Goal: Information Seeking & Learning: Check status

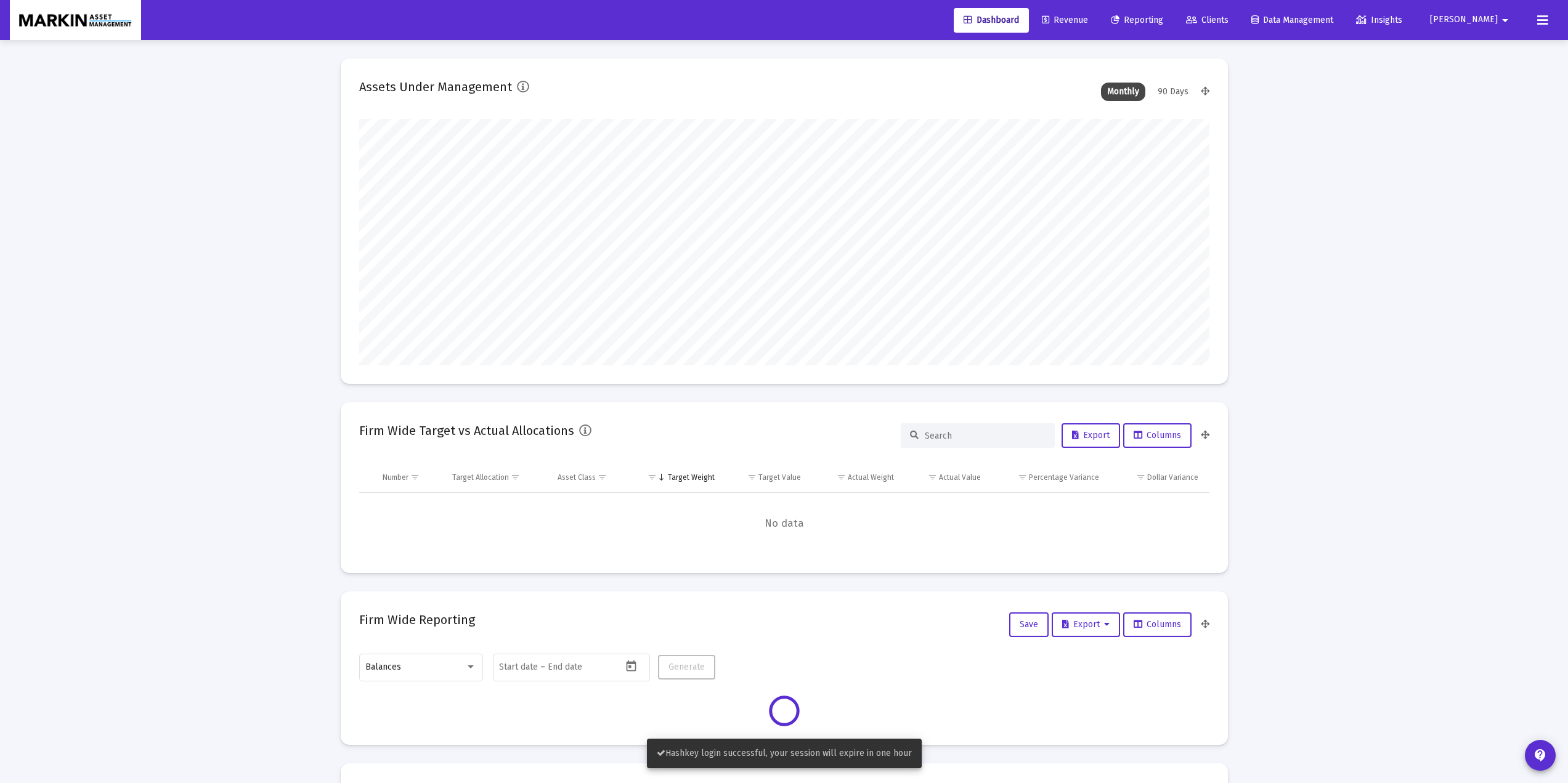
scroll to position [246, 458]
type input "[DATE]"
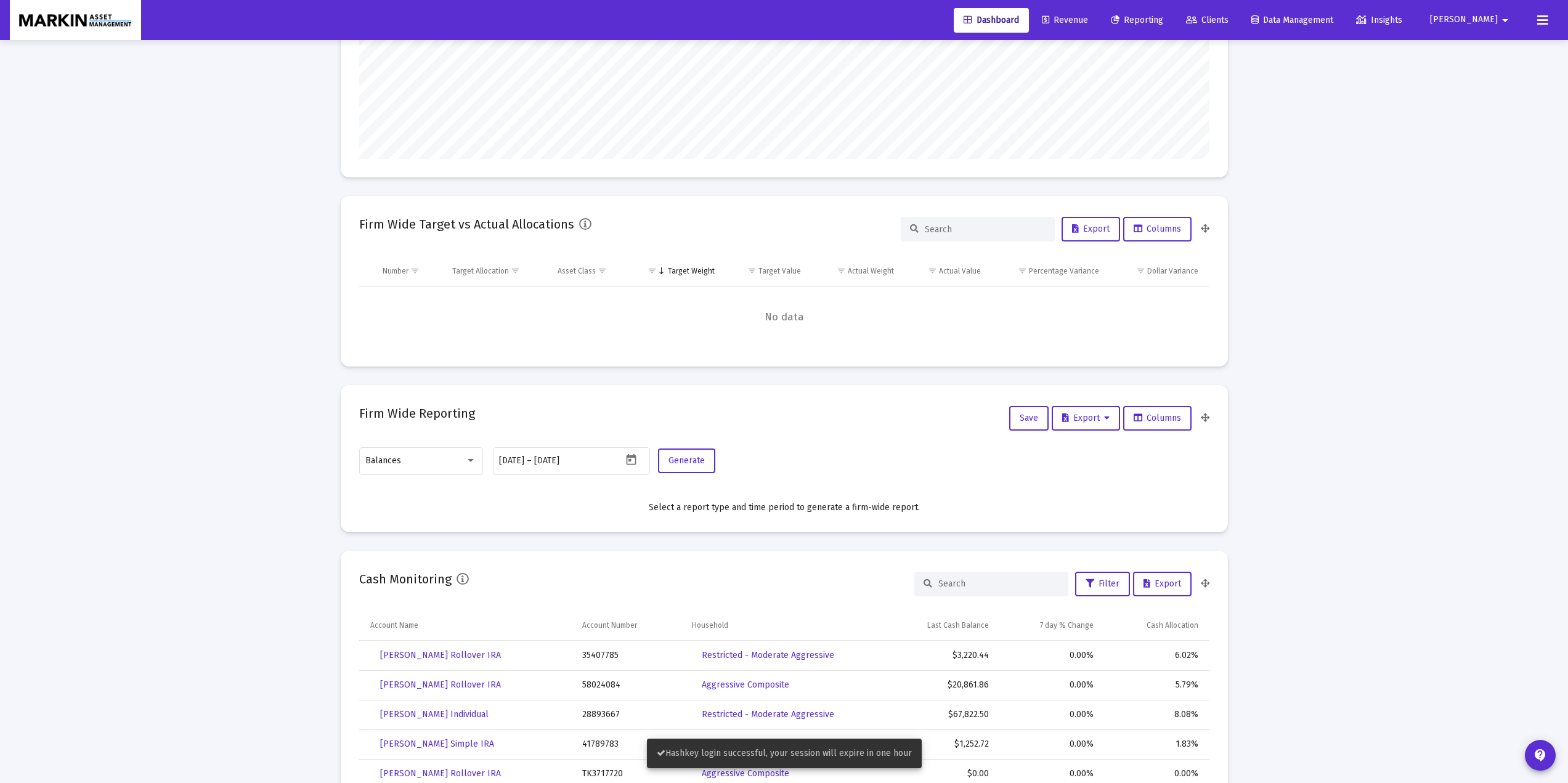
scroll to position [246, 0]
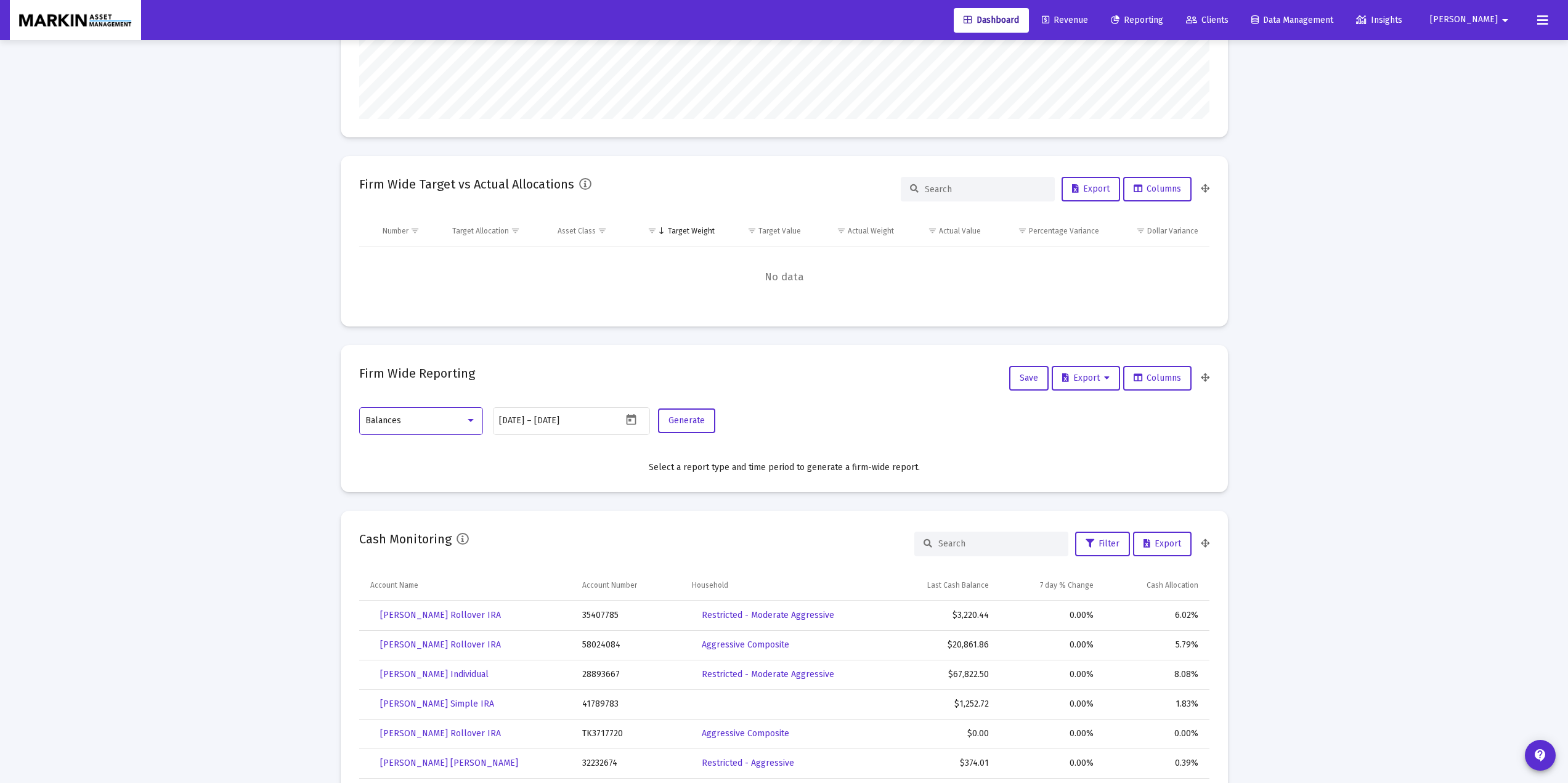
click at [446, 419] on div "Balances" at bounding box center [415, 420] width 100 height 10
click at [406, 370] on span "Tax Lots" at bounding box center [420, 369] width 111 height 26
click at [629, 426] on icon "Open calendar" at bounding box center [631, 419] width 13 height 13
click at [634, 462] on button "Previous month" at bounding box center [628, 461] width 25 height 25
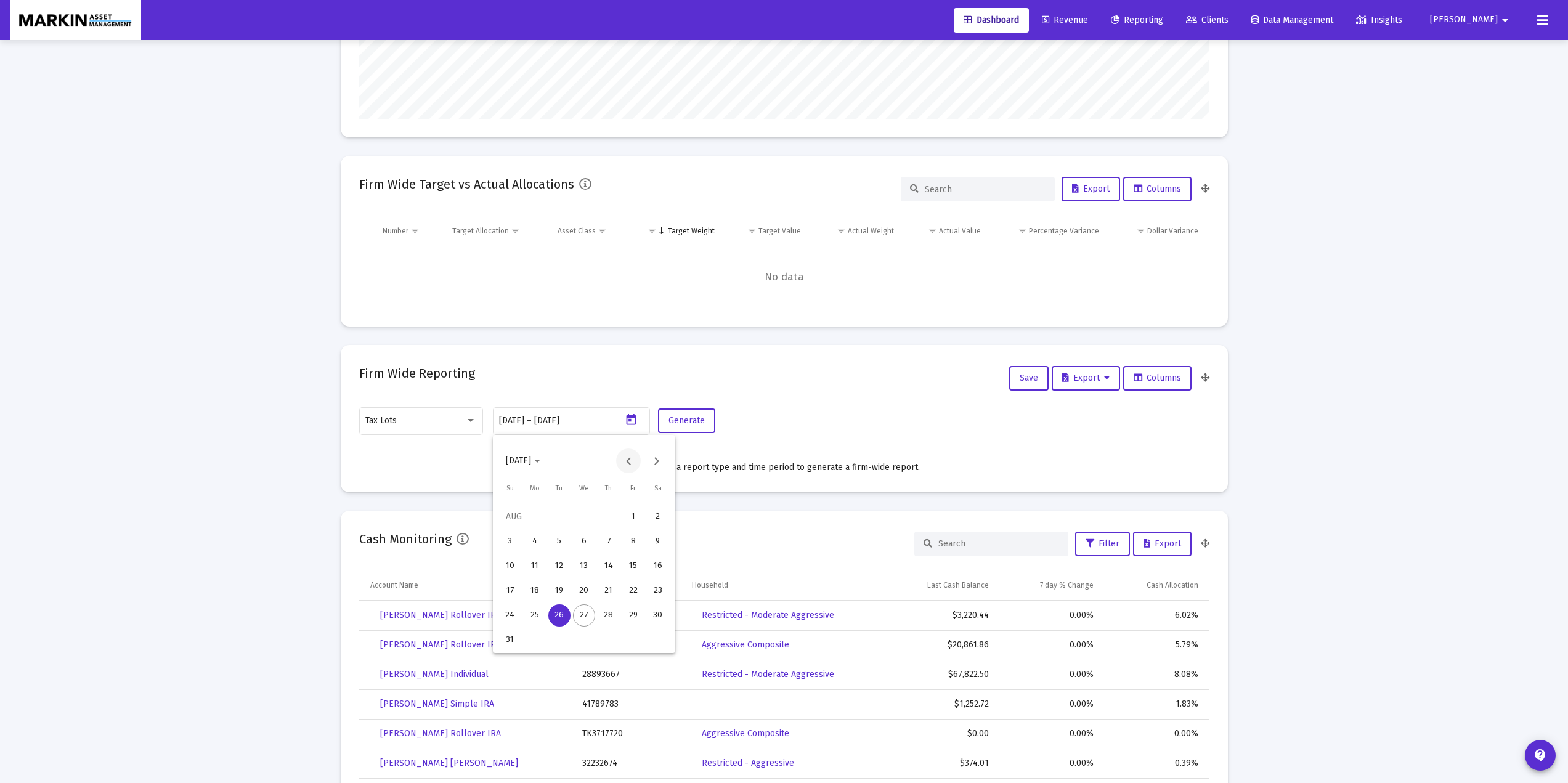
click at [633, 462] on button "Previous month" at bounding box center [628, 461] width 25 height 25
click at [634, 462] on button "Previous month" at bounding box center [628, 461] width 25 height 25
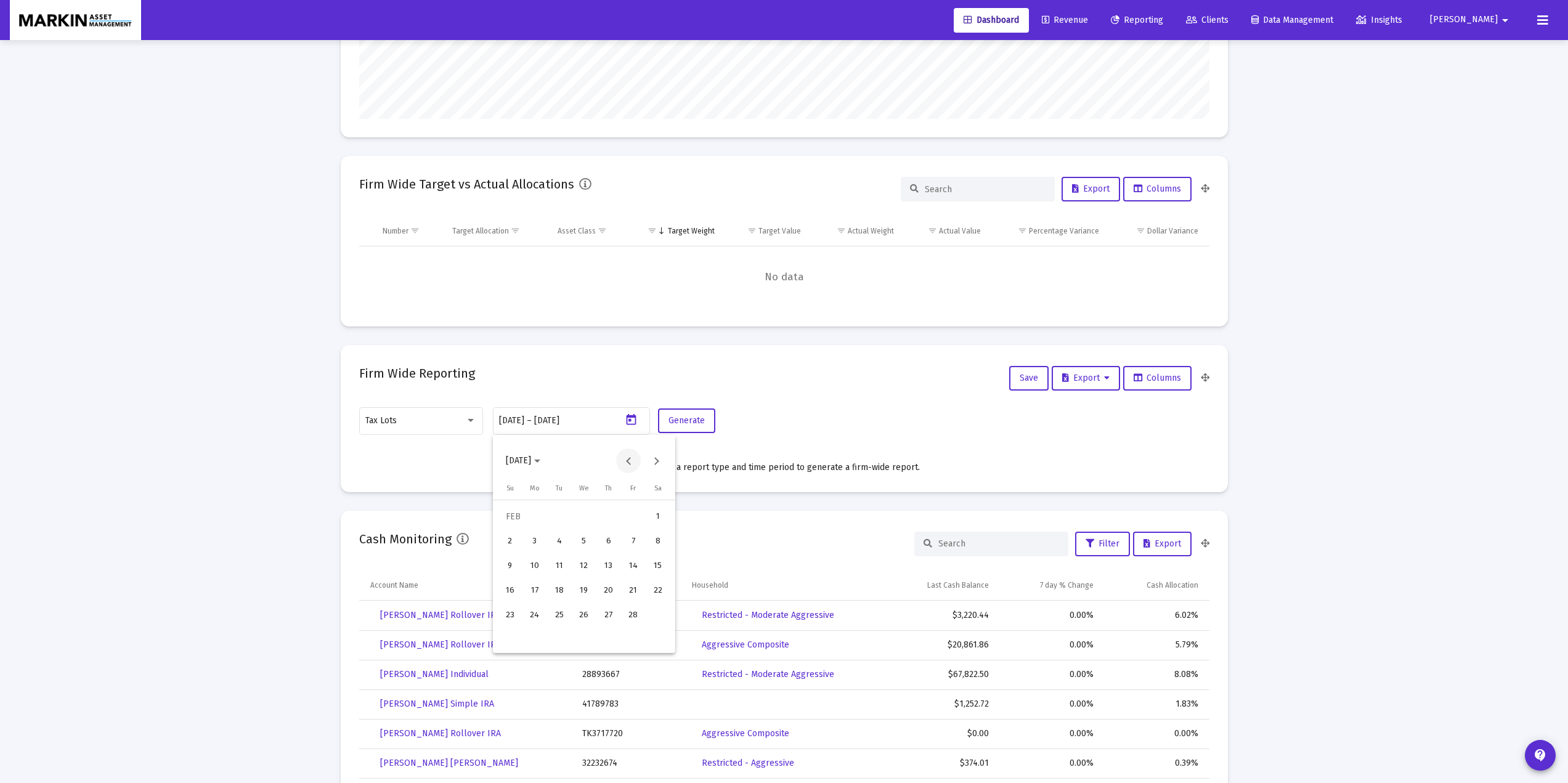
click at [633, 462] on button "Previous month" at bounding box center [628, 461] width 25 height 25
click at [604, 617] on div "30" at bounding box center [608, 615] width 22 height 22
type input "[DATE]"
click at [612, 617] on div "30" at bounding box center [608, 615] width 22 height 22
type input "[DATE]"
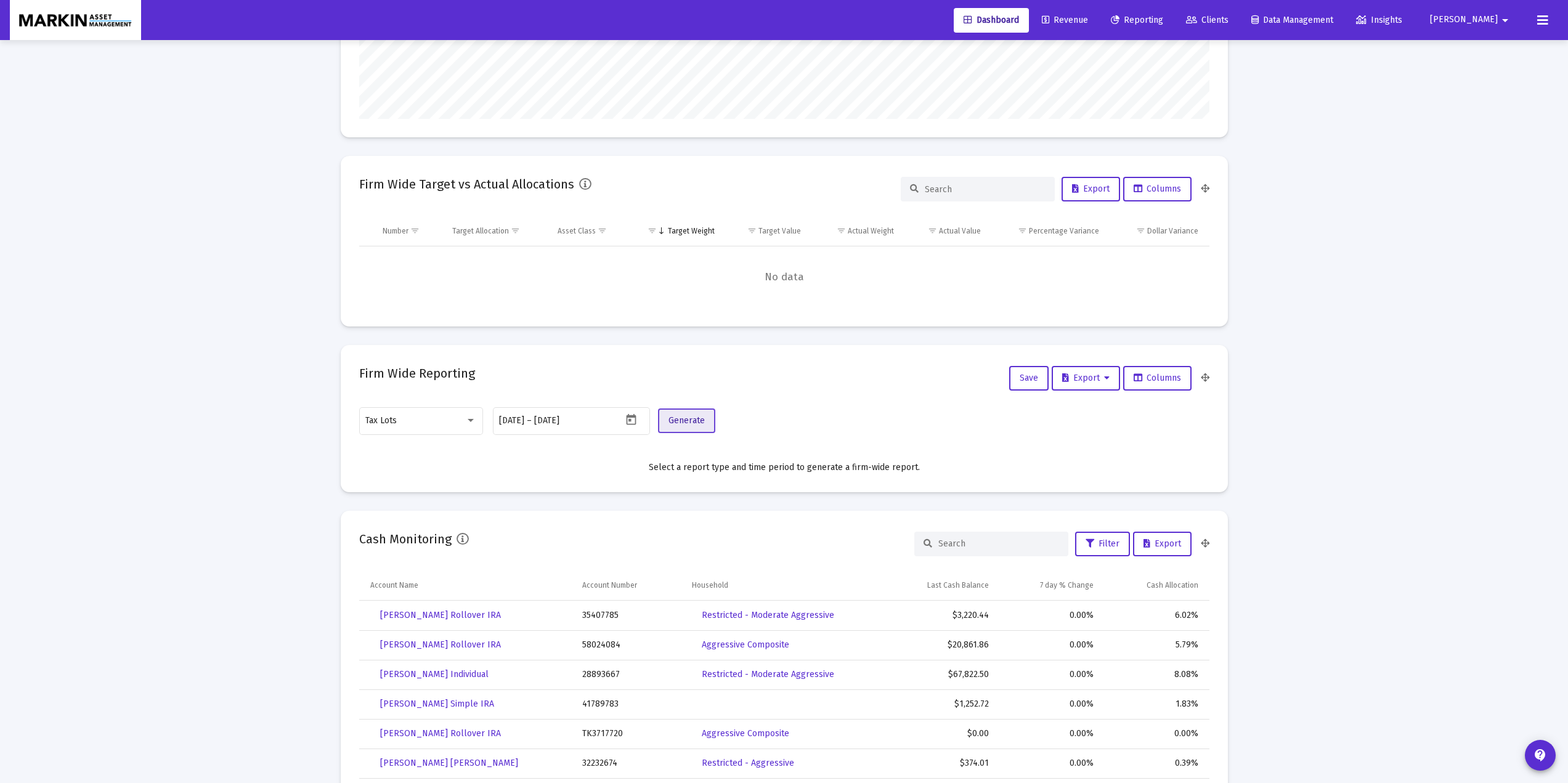
click at [672, 426] on button "Generate" at bounding box center [687, 421] width 57 height 25
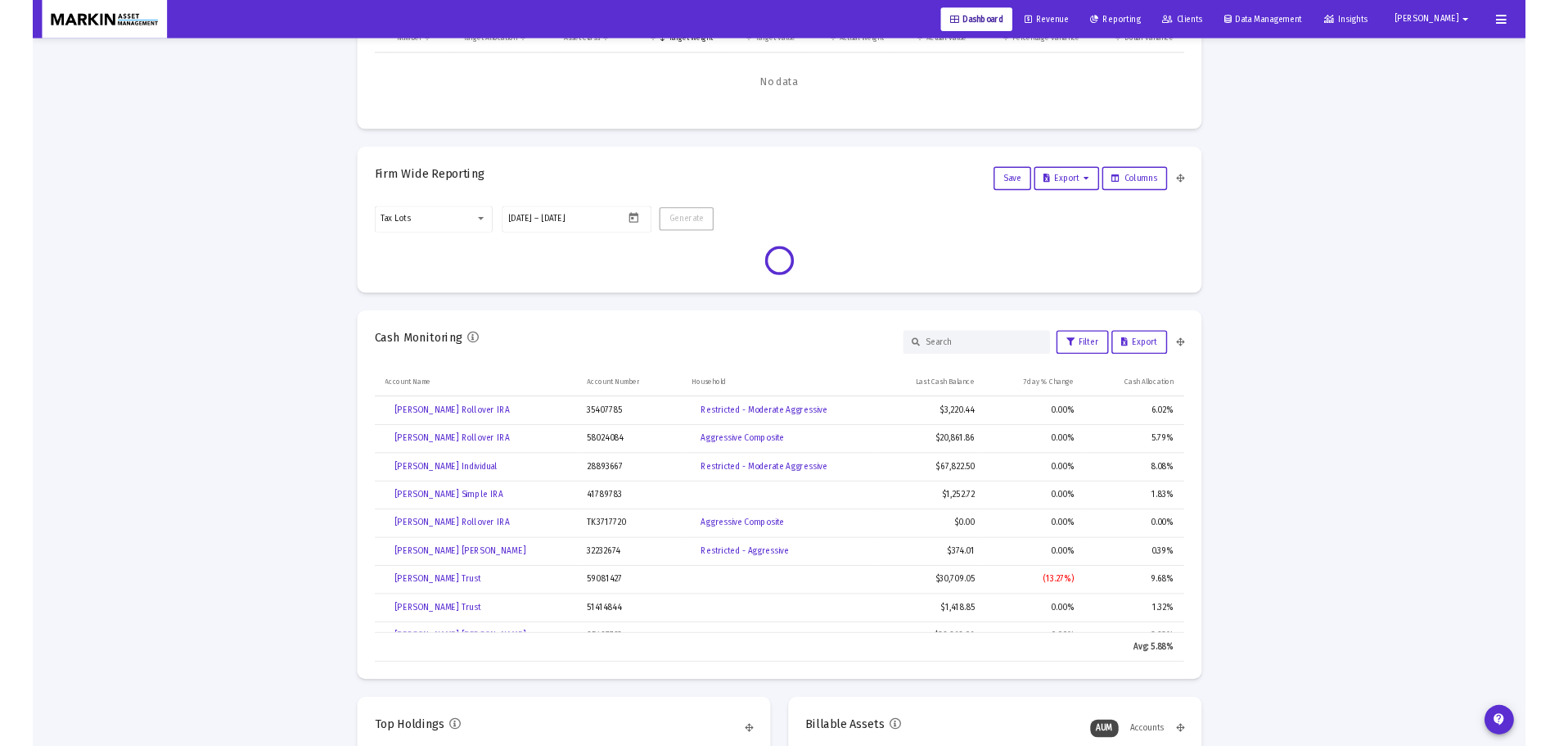
scroll to position [546, 0]
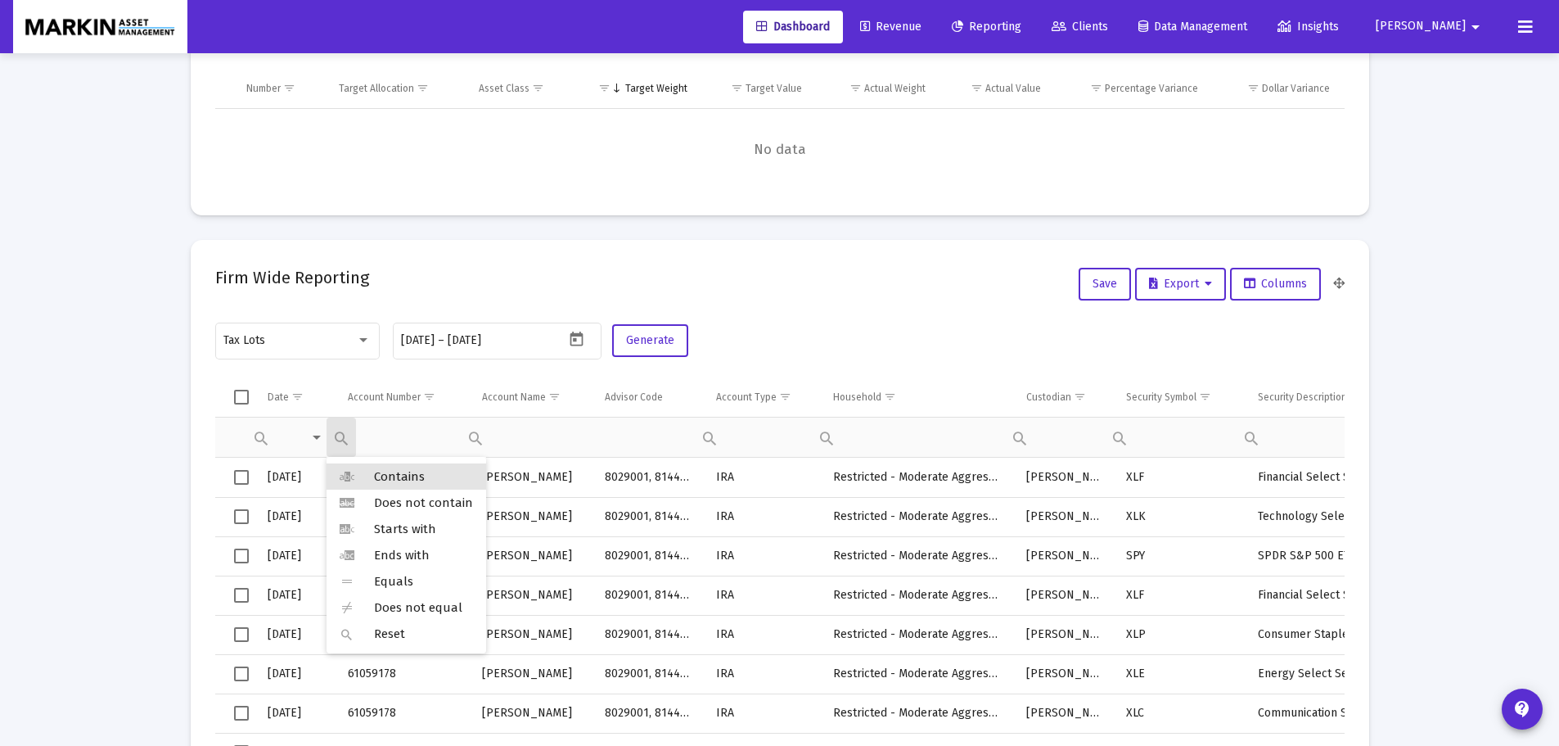
click at [347, 428] on div "Filter cell" at bounding box center [341, 436] width 29 height 39
click at [392, 471] on span "Contains" at bounding box center [399, 476] width 51 height 15
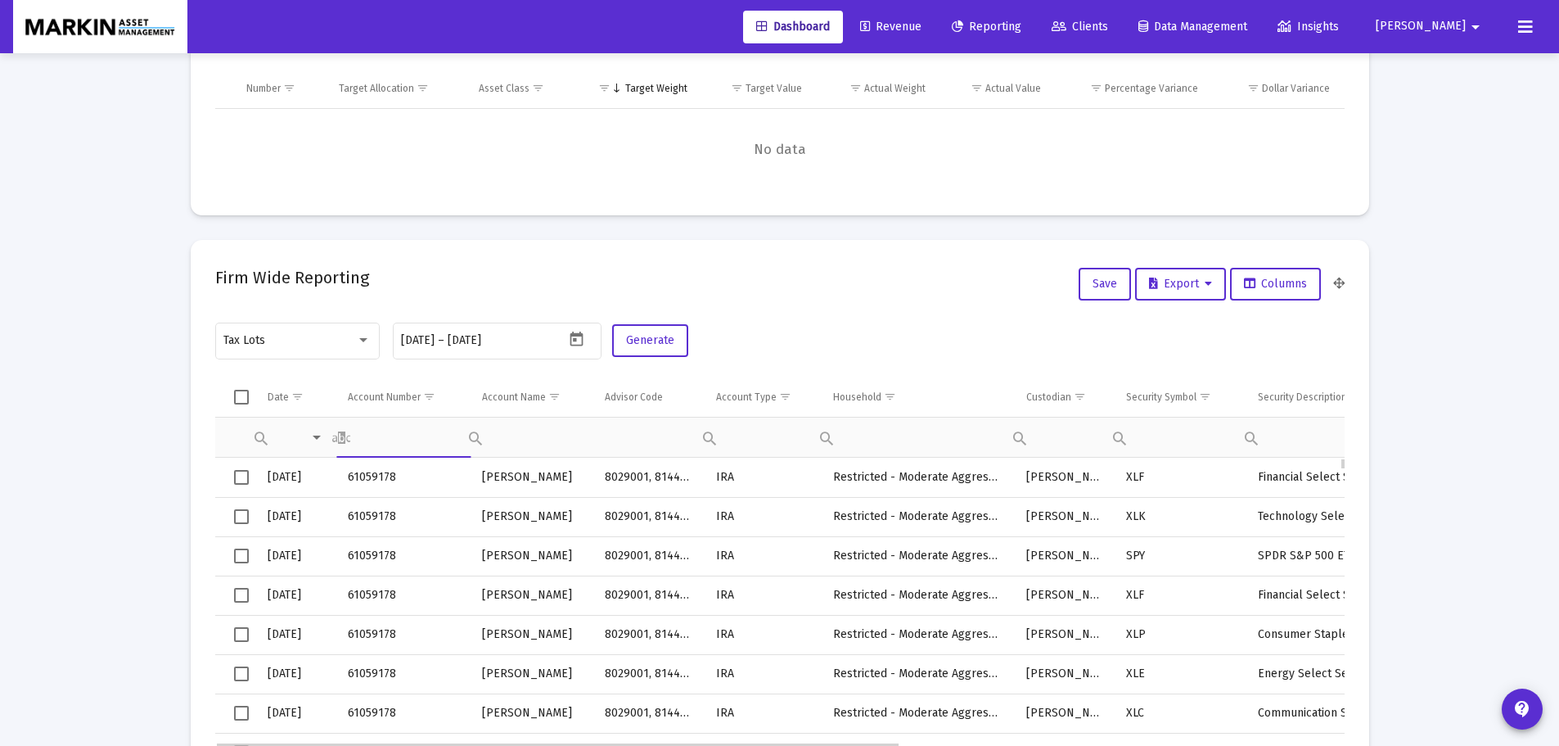
paste input "47405649"
type input "47405649"
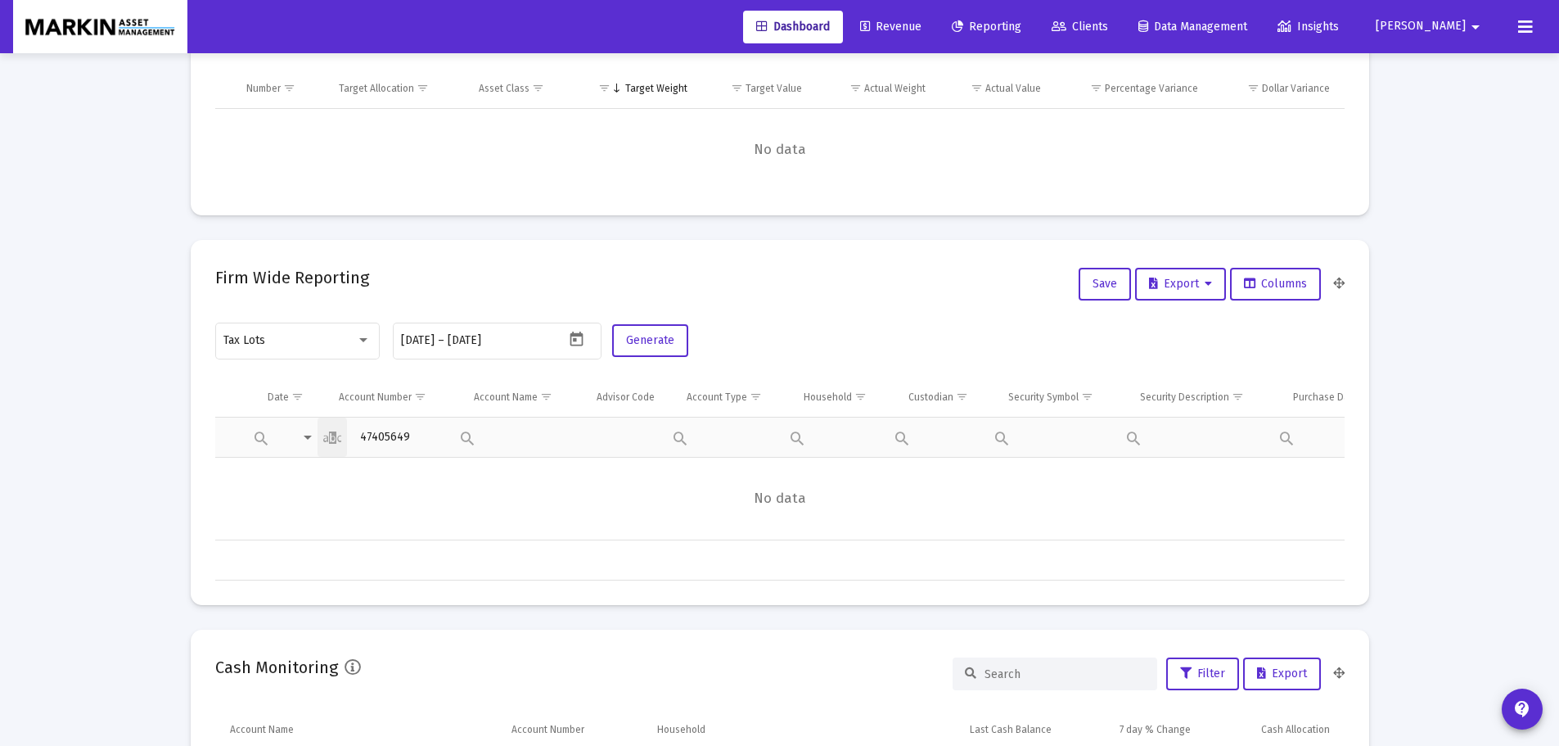
click at [407, 437] on div "Filter cell" at bounding box center [385, 435] width 134 height 39
click at [407, 438] on div "Filter cell" at bounding box center [385, 435] width 134 height 39
click at [340, 437] on div "Contains Does not contain Starts with Ends with Equals Does not equal Reset" at bounding box center [332, 436] width 29 height 39
click at [375, 478] on span "Contains" at bounding box center [390, 476] width 51 height 15
click at [410, 439] on div "Contains Does not contain Starts with Ends with Equals Does not equal Reset" at bounding box center [385, 435] width 134 height 39
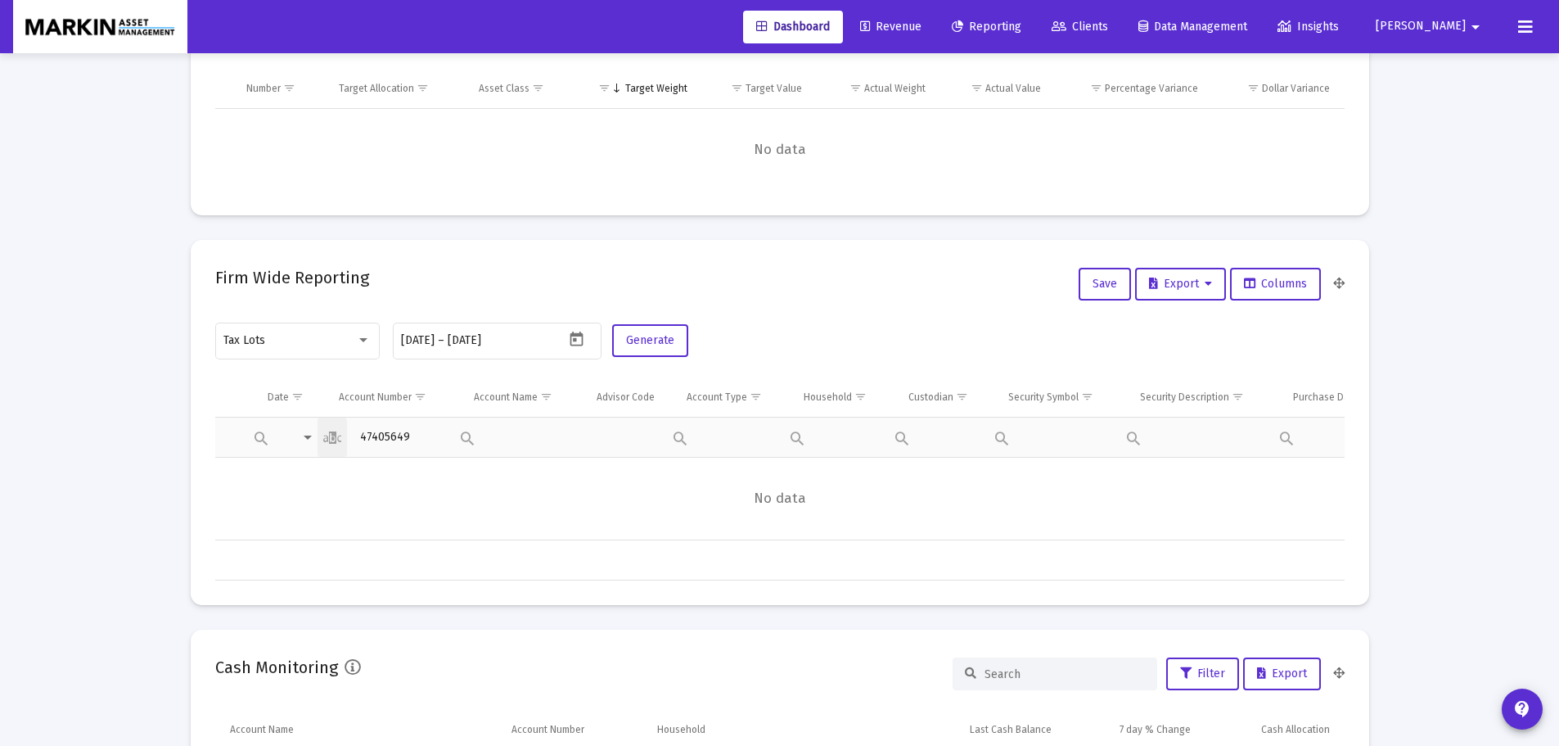
click at [384, 430] on div "Contains Does not contain Starts with Ends with Equals Does not equal Reset" at bounding box center [385, 435] width 134 height 39
click at [643, 349] on button "Generate" at bounding box center [650, 340] width 76 height 33
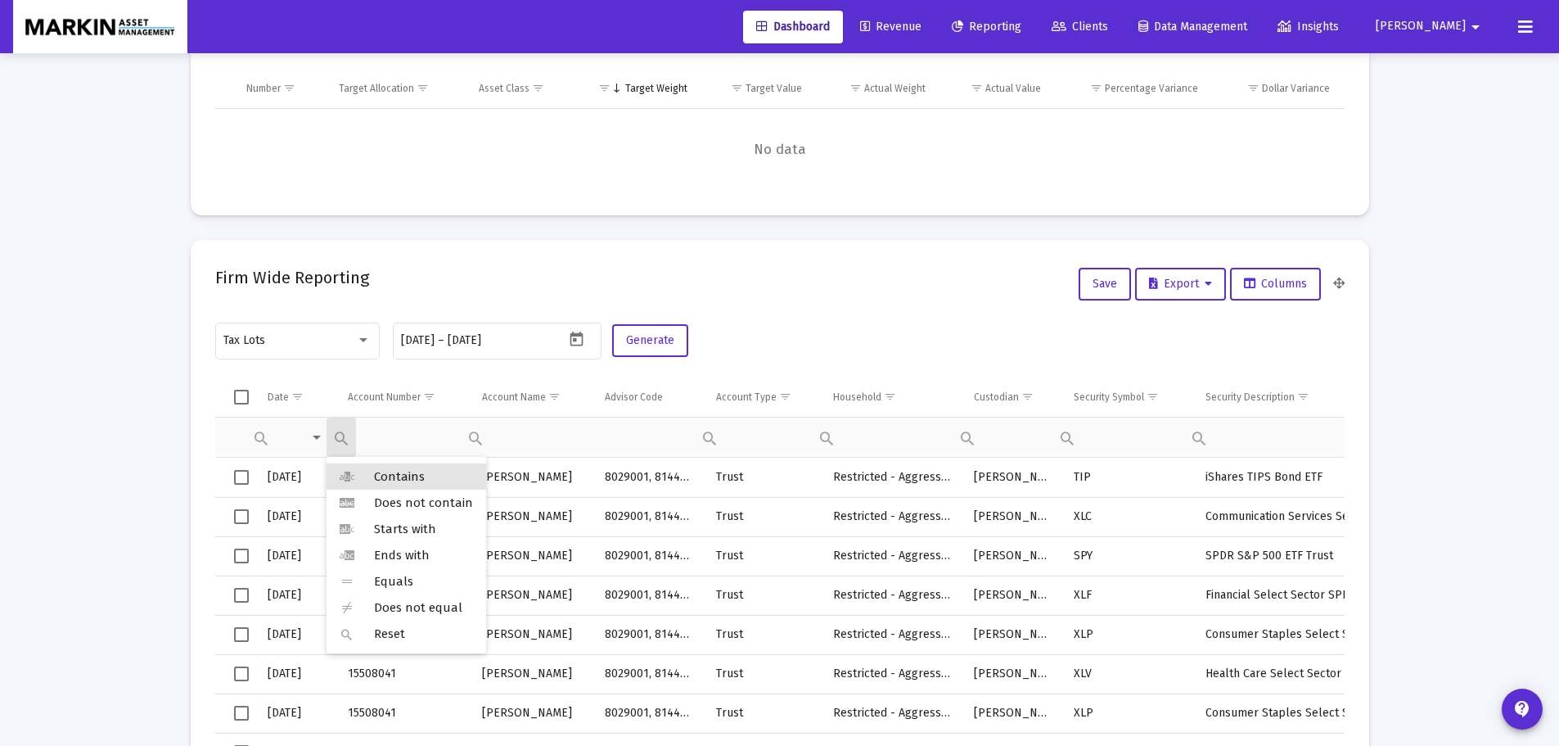
click at [343, 425] on div "Filter cell" at bounding box center [341, 436] width 29 height 39
click at [387, 471] on span "Contains" at bounding box center [399, 476] width 51 height 15
paste input "47405649"
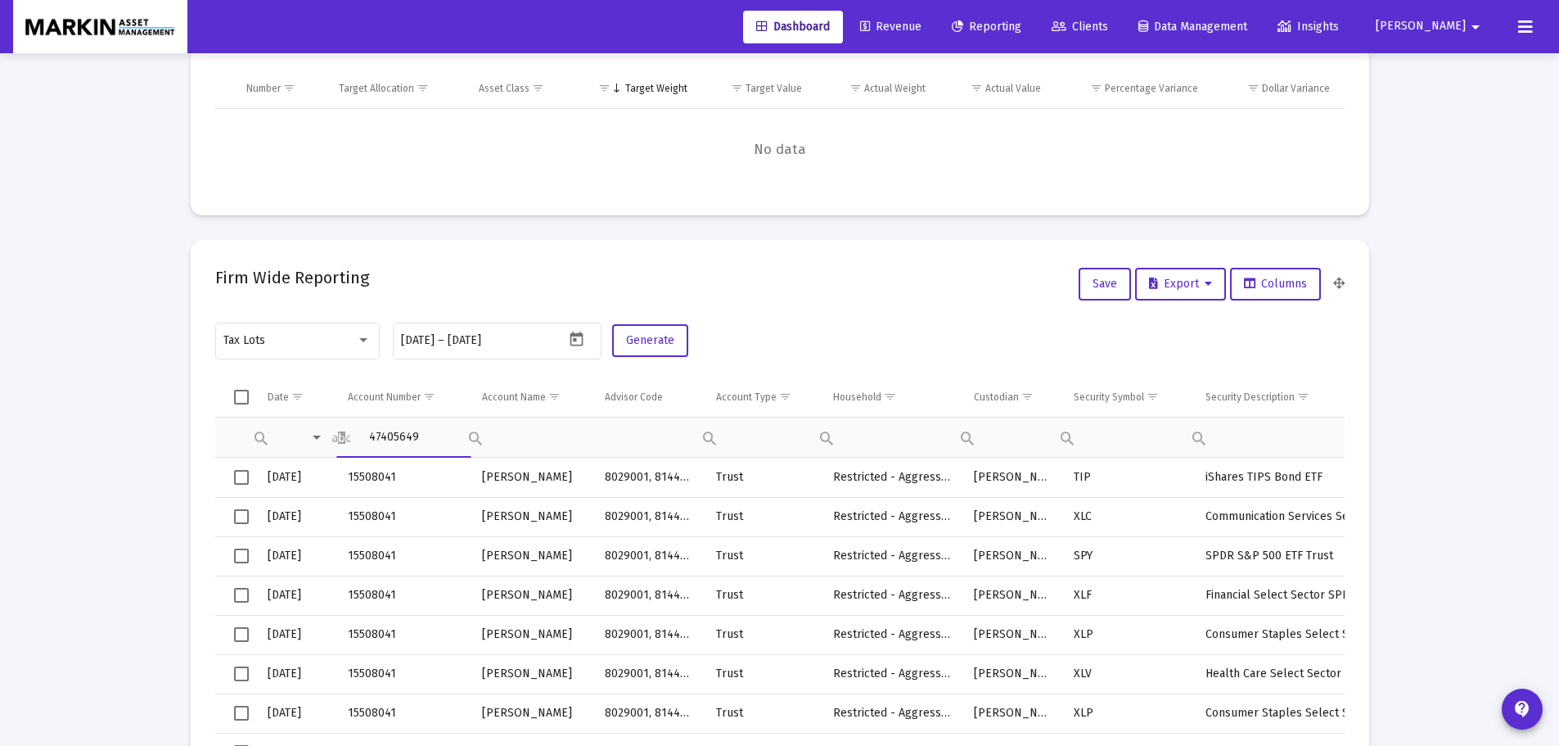
type input "47405649"
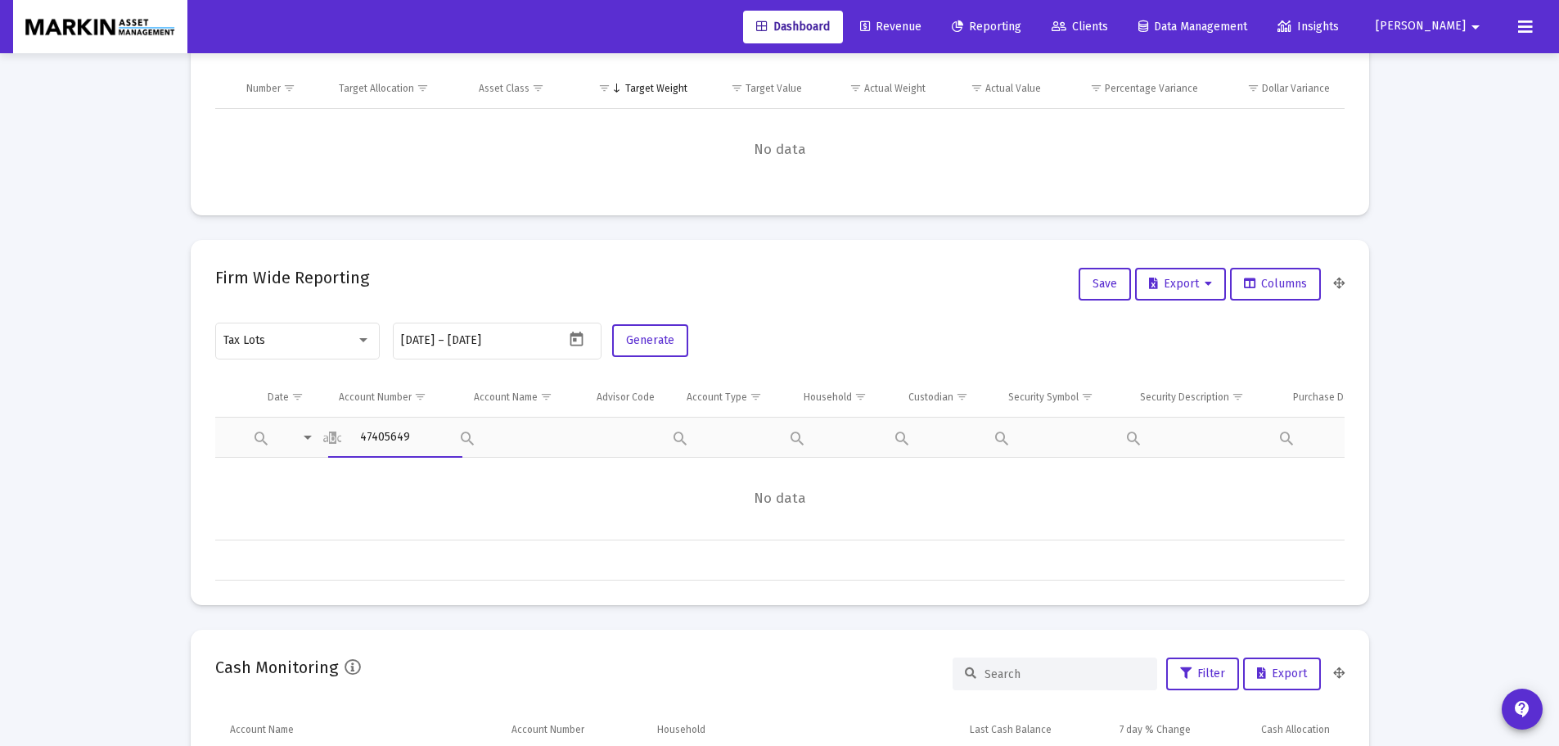
type input "47405649"
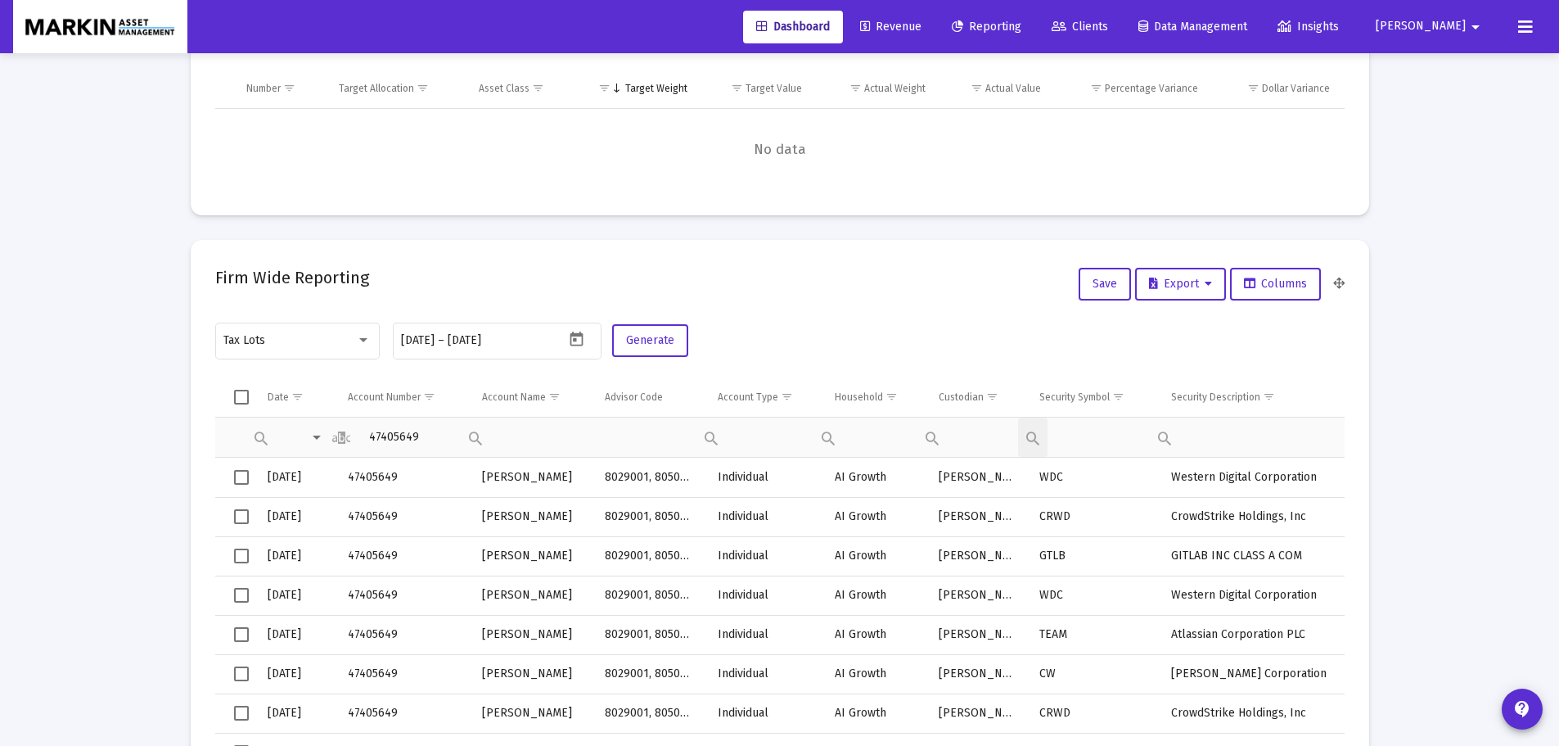
click at [0, 0] on div "Filter cell" at bounding box center [0, 0] width 0 height 0
click at [1097, 471] on span "Contains" at bounding box center [1090, 476] width 51 height 15
type input "ASML"
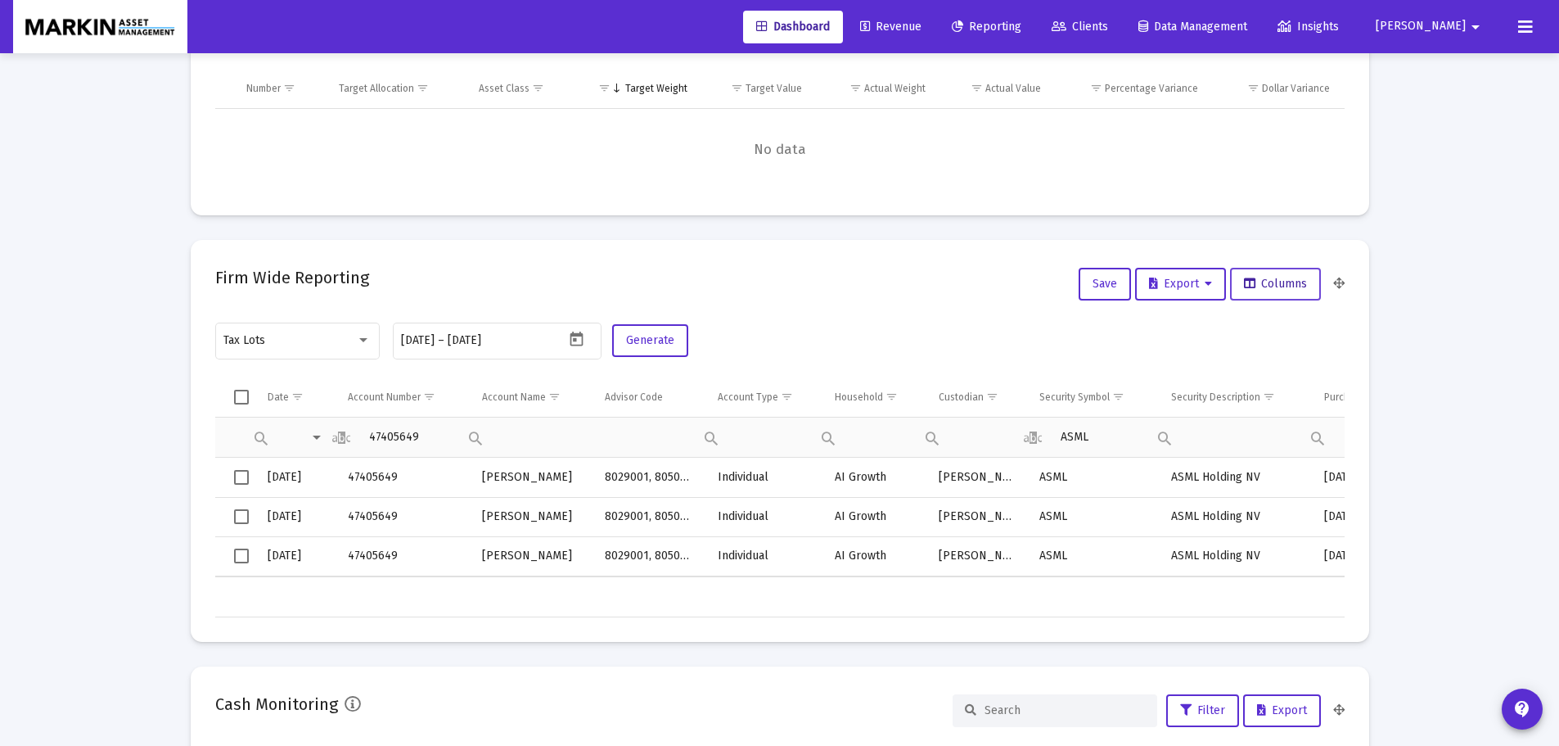
click at [1297, 291] on button "Columns" at bounding box center [1275, 284] width 91 height 33
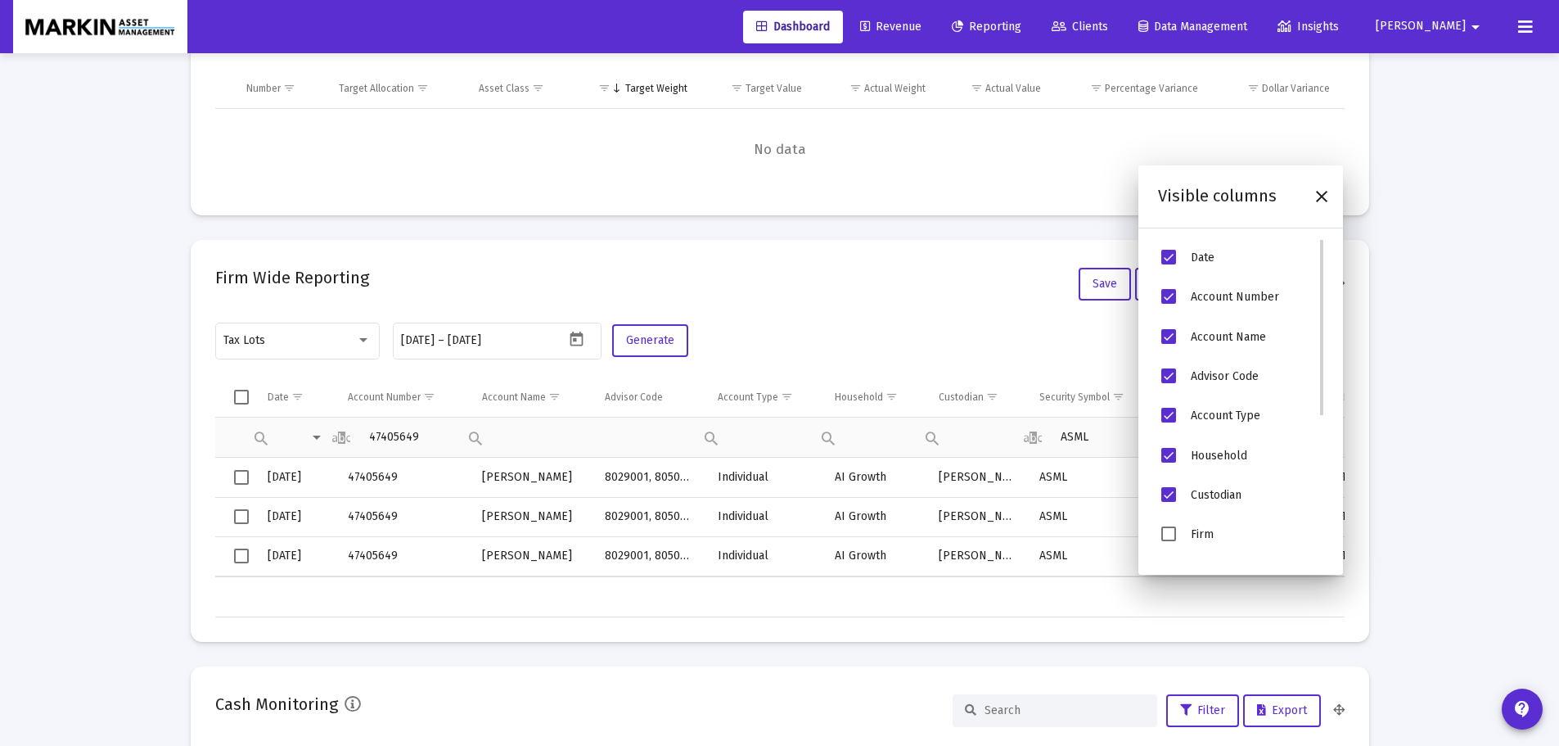
click at [1169, 340] on span "Account Name" at bounding box center [1168, 336] width 15 height 15
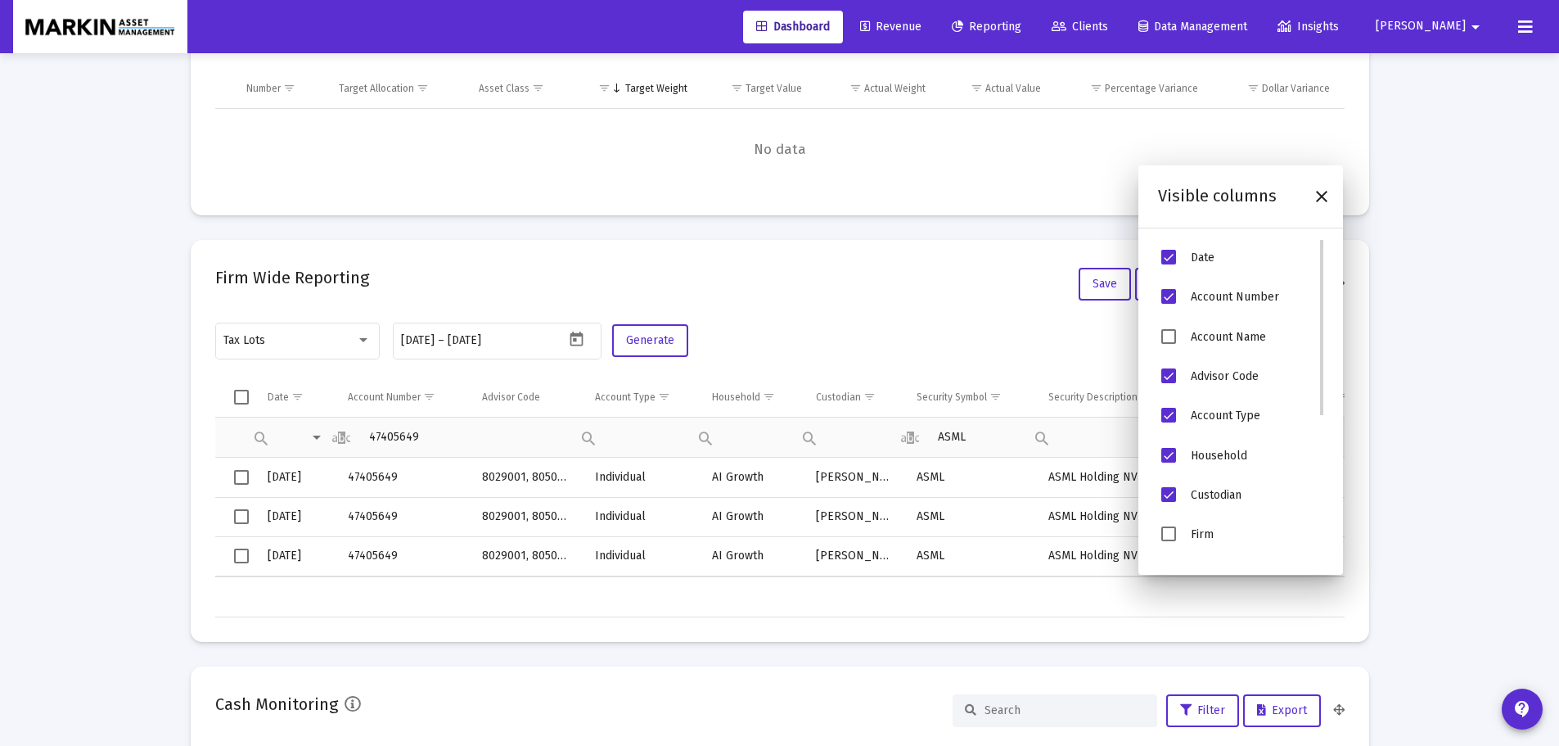
click at [1167, 375] on span "Advisor Code" at bounding box center [1168, 375] width 15 height 15
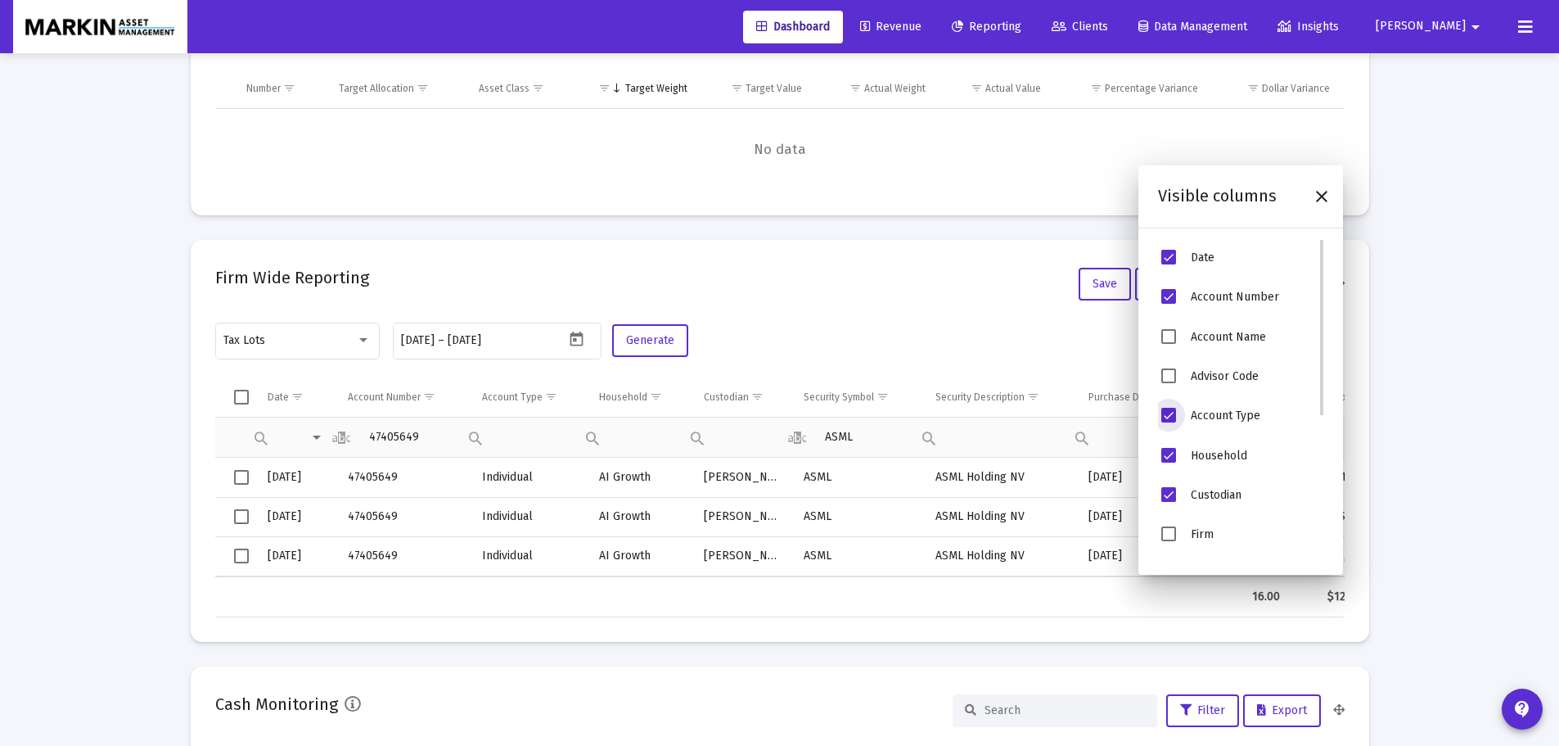
click at [1167, 414] on span "Account Type" at bounding box center [1168, 415] width 15 height 15
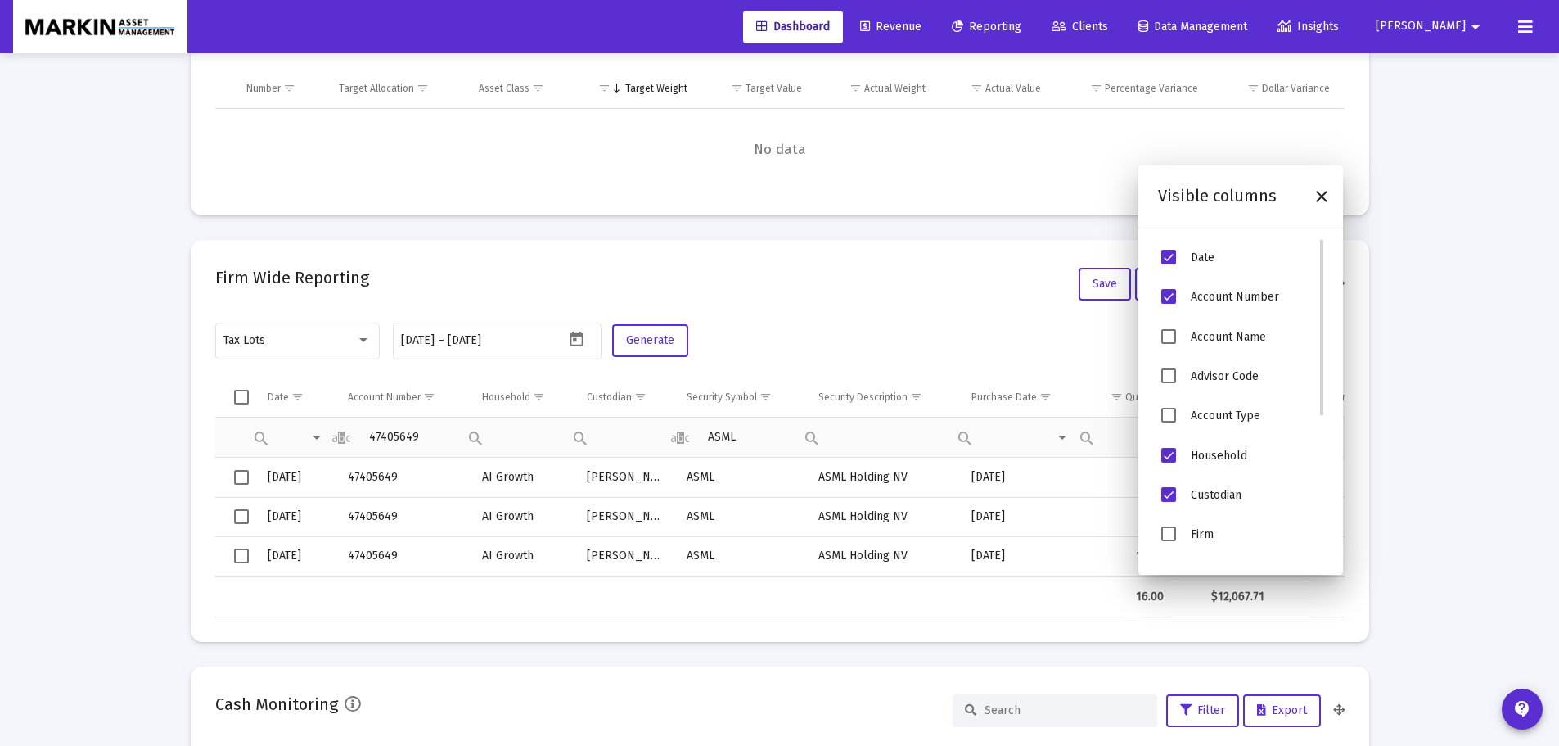
click at [1168, 453] on span "Household" at bounding box center [1168, 455] width 15 height 15
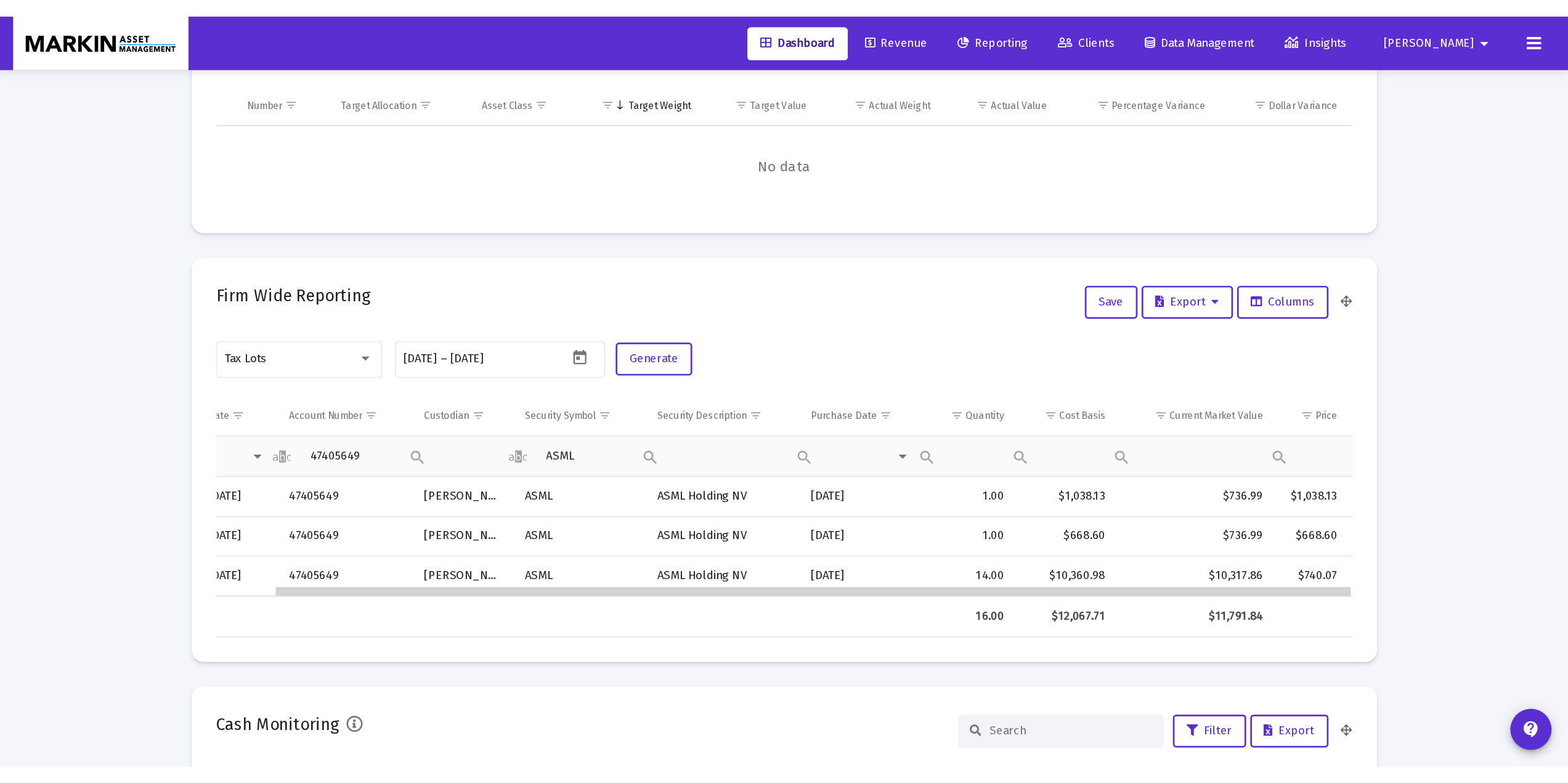
scroll to position [0, 0]
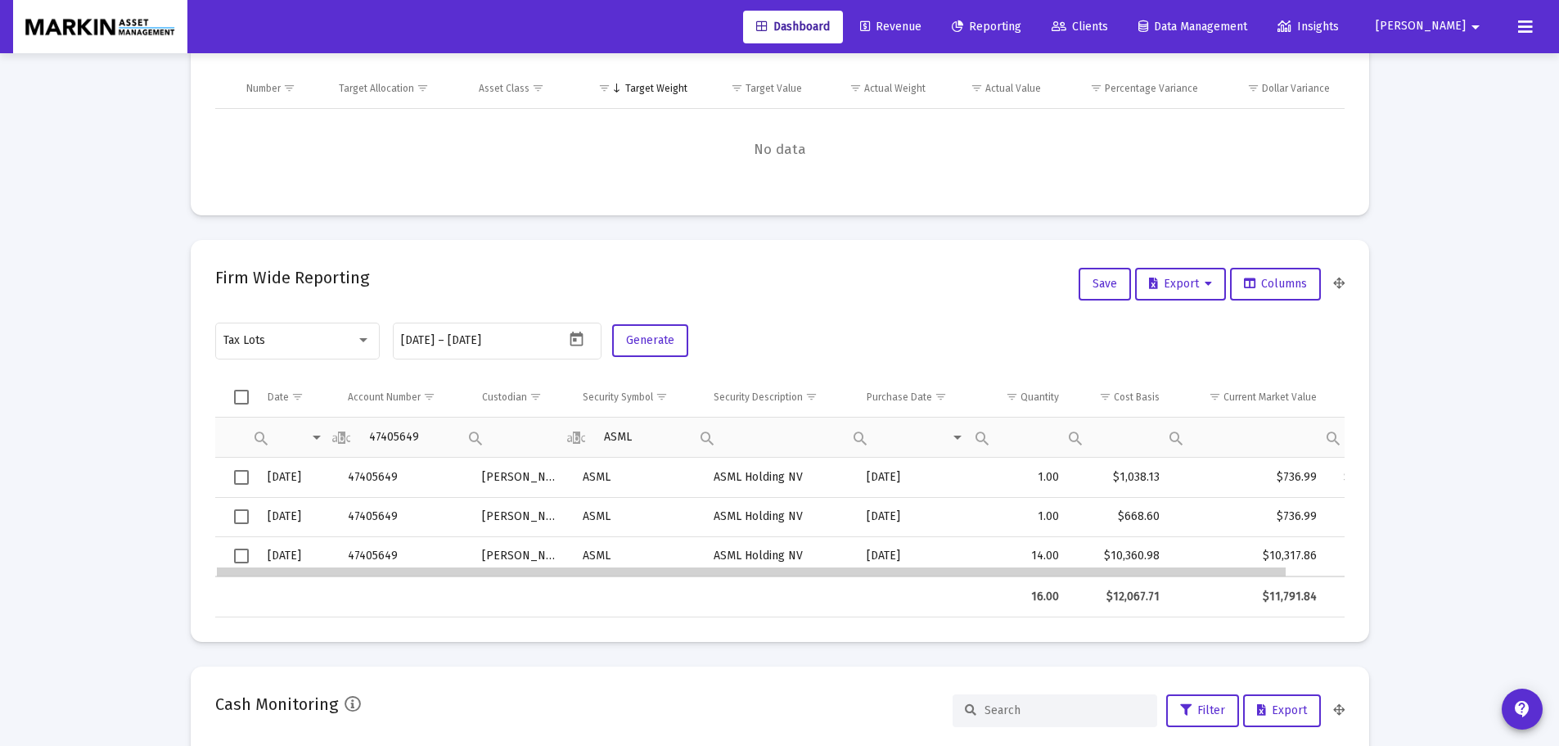
drag, startPoint x: 995, startPoint y: 574, endPoint x: 999, endPoint y: 538, distance: 36.2
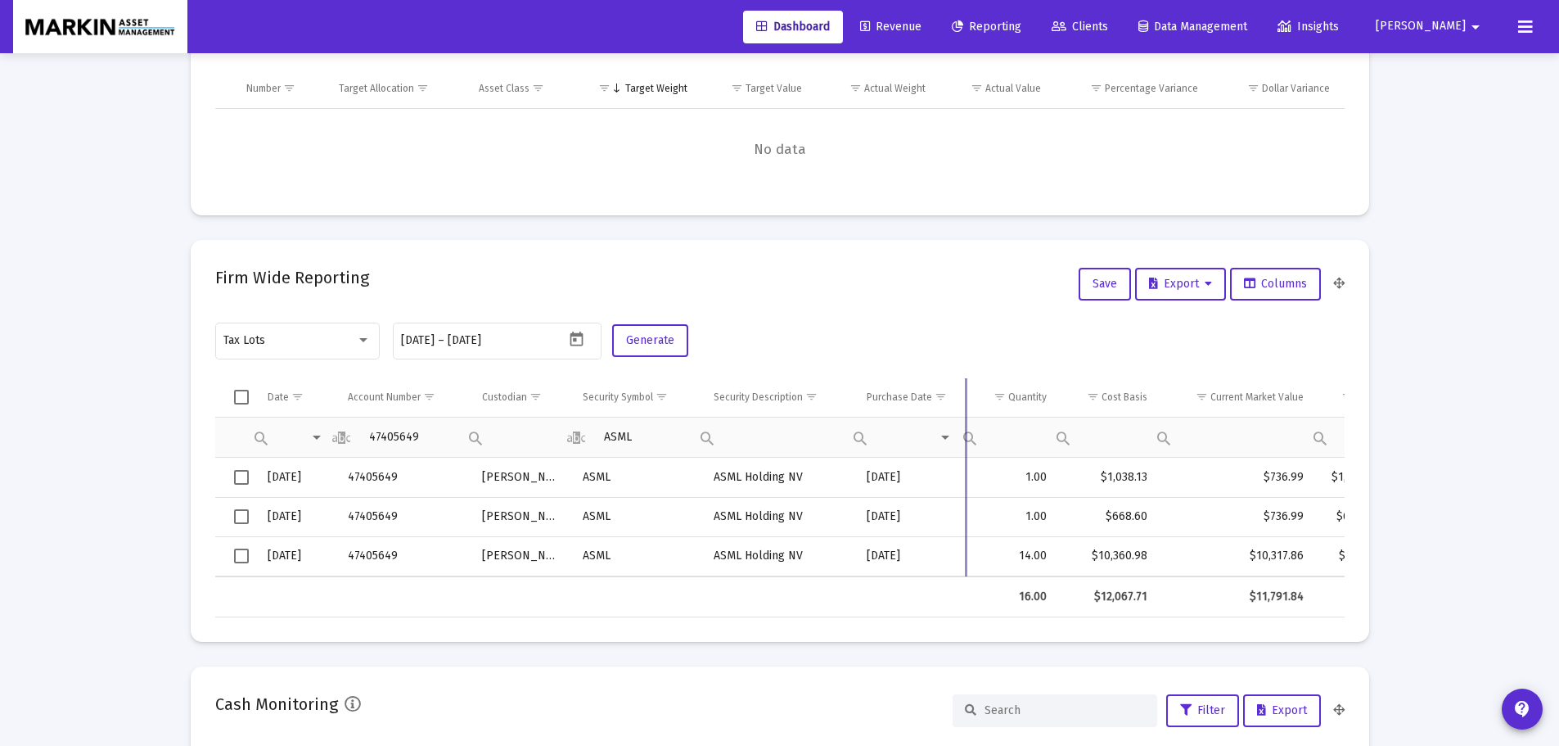
drag, startPoint x: 976, startPoint y: 399, endPoint x: 964, endPoint y: 407, distance: 14.8
click at [964, 407] on div "Date Account Number Custodian Security Symbol Security Description Purchase Dat…" at bounding box center [779, 497] width 1129 height 239
drag, startPoint x: 853, startPoint y: 396, endPoint x: 834, endPoint y: 399, distance: 19.1
drag, startPoint x: 854, startPoint y: 394, endPoint x: 841, endPoint y: 397, distance: 12.5
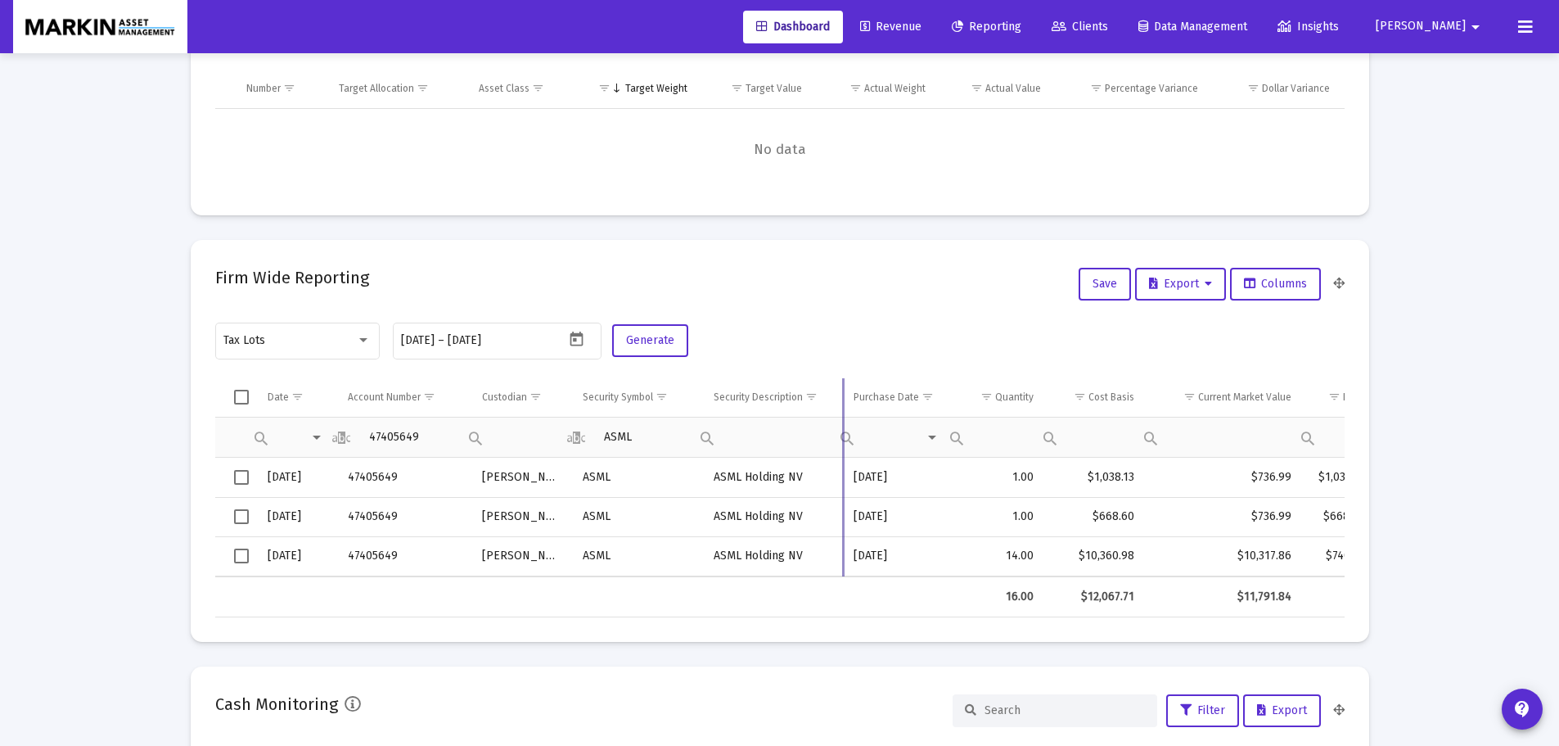
click at [841, 397] on div "Date Account Number Custodian Security Symbol Security Description Purchase Dat…" at bounding box center [779, 497] width 1129 height 239
drag, startPoint x: 1301, startPoint y: 399, endPoint x: 1268, endPoint y: 407, distance: 33.7
click at [1268, 407] on div "Date Account Number Custodian Security Symbol Security Description Purchase Dat…" at bounding box center [779, 497] width 1129 height 239
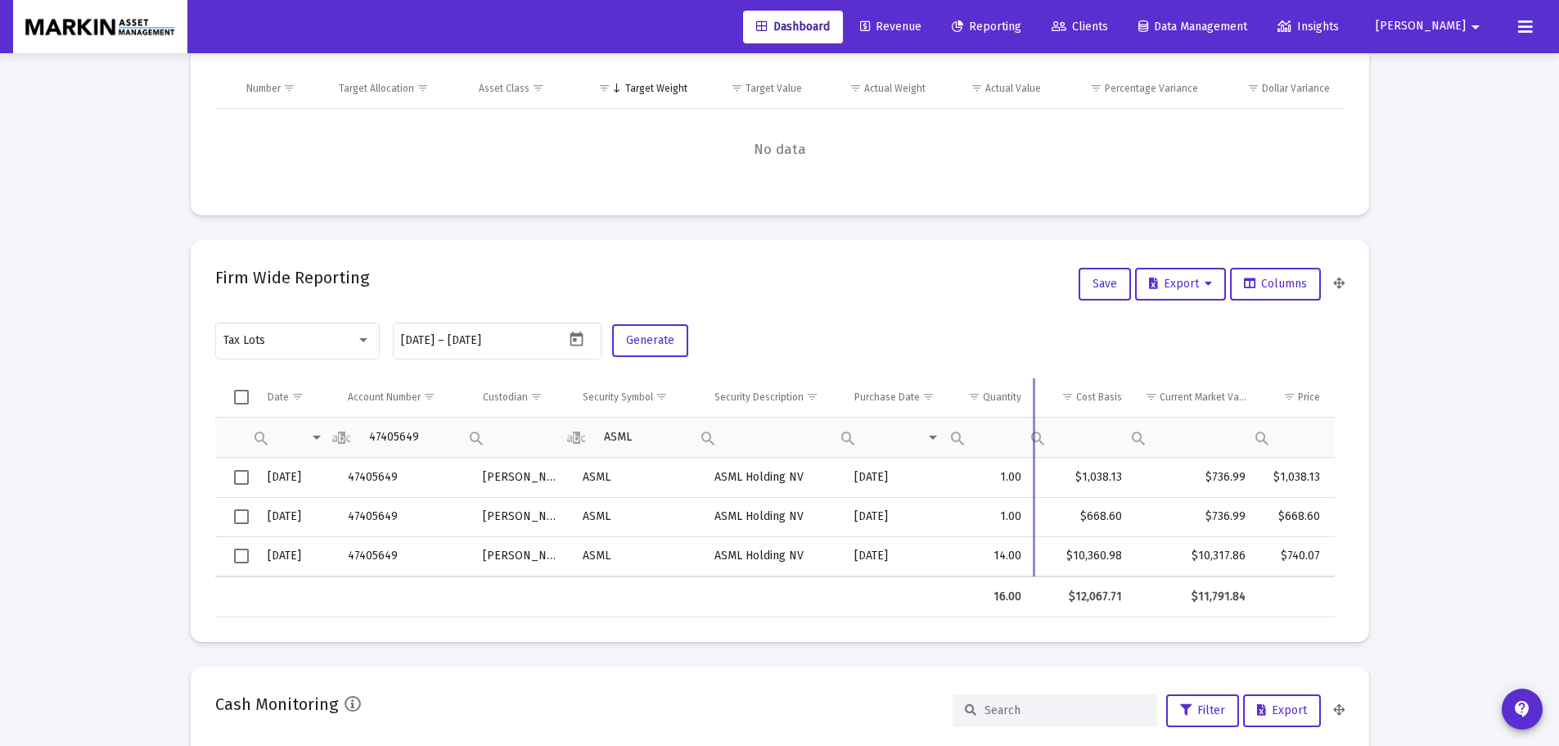
drag, startPoint x: 1044, startPoint y: 401, endPoint x: 1032, endPoint y: 403, distance: 12.4
click at [1032, 403] on div "Date Account Number Custodian Security Symbol Security Description Purchase Dat…" at bounding box center [775, 497] width 1120 height 239
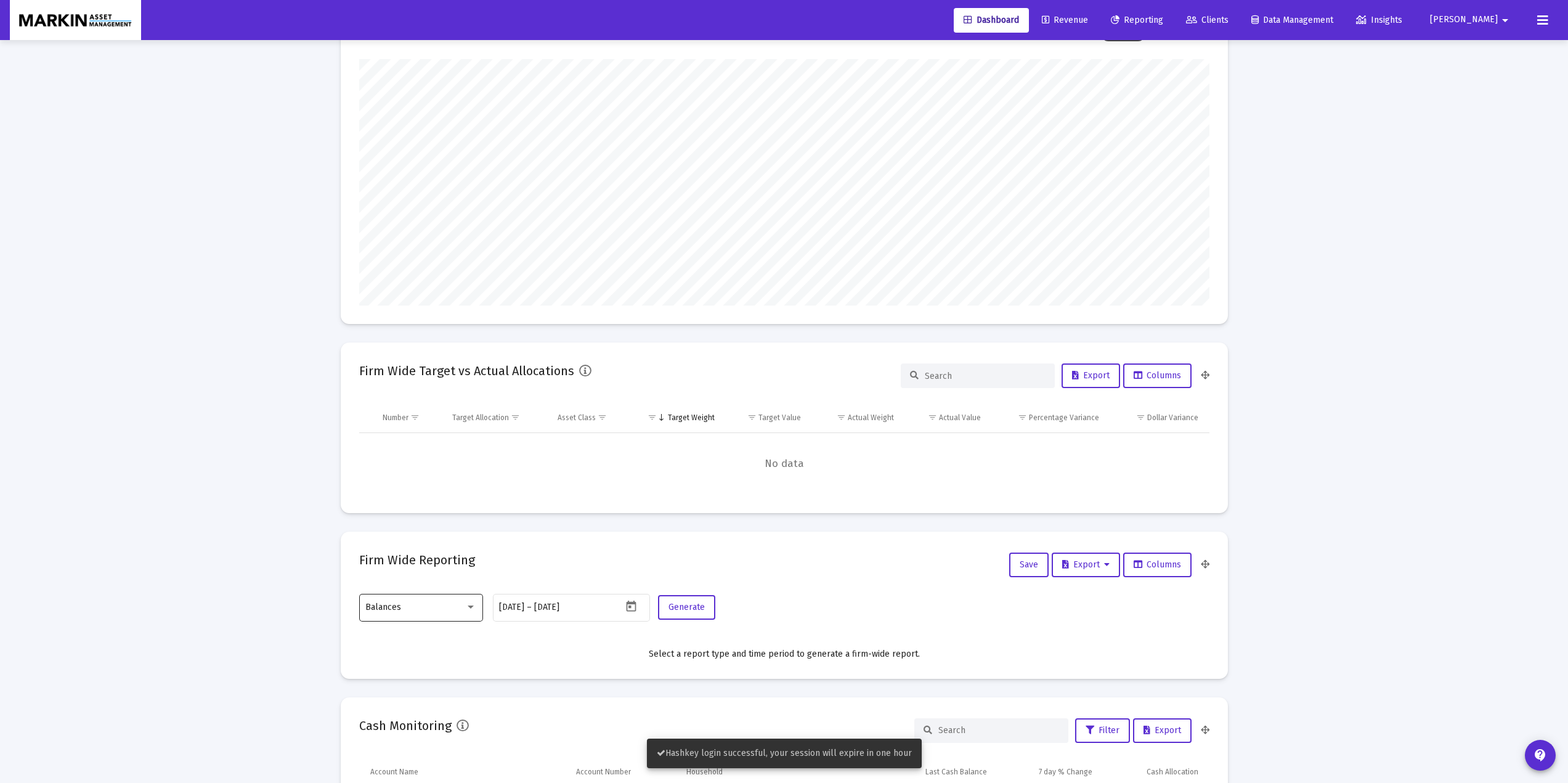
scroll to position [82, 0]
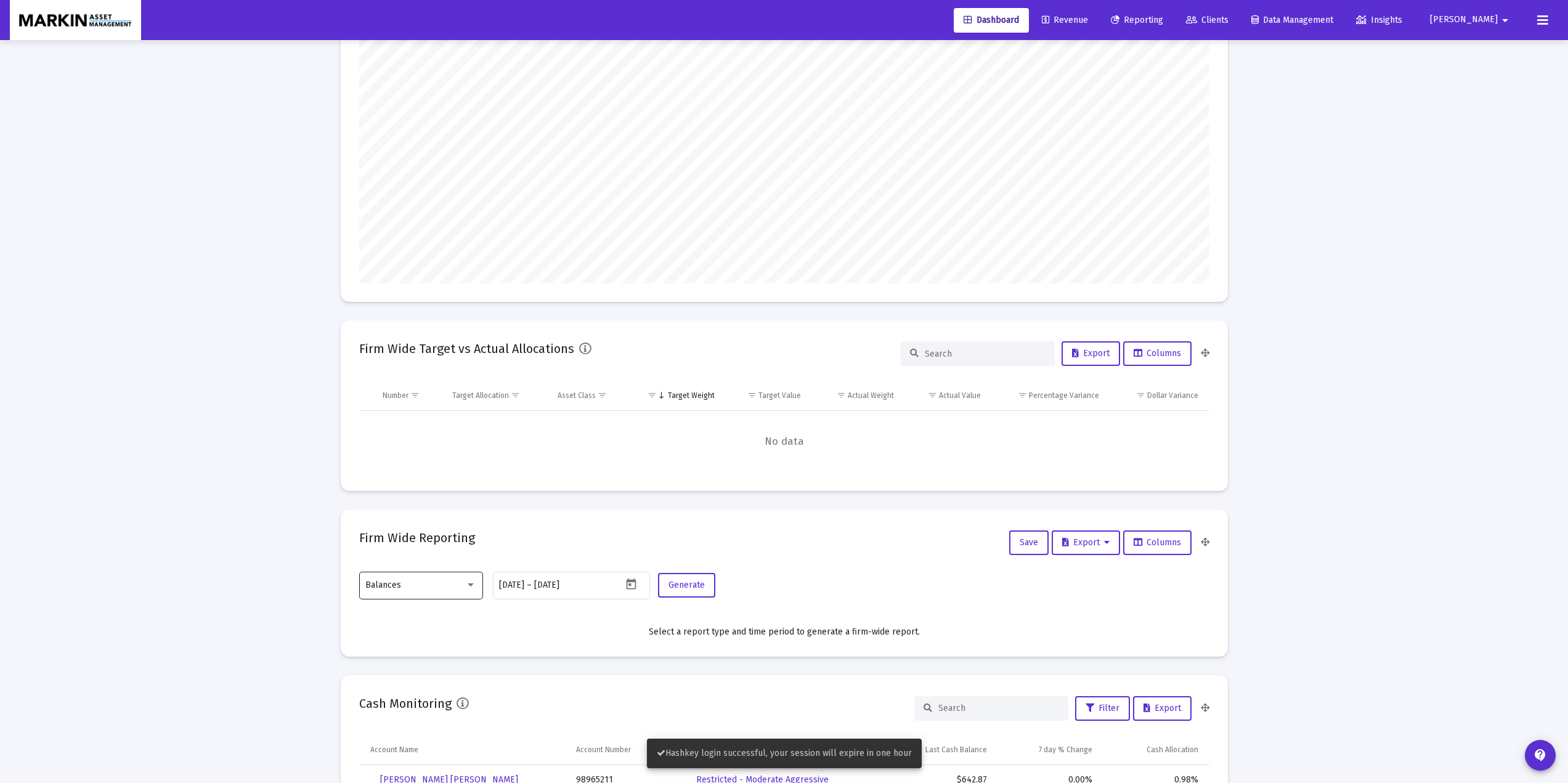
click at [447, 579] on div "Balances" at bounding box center [420, 585] width 111 height 30
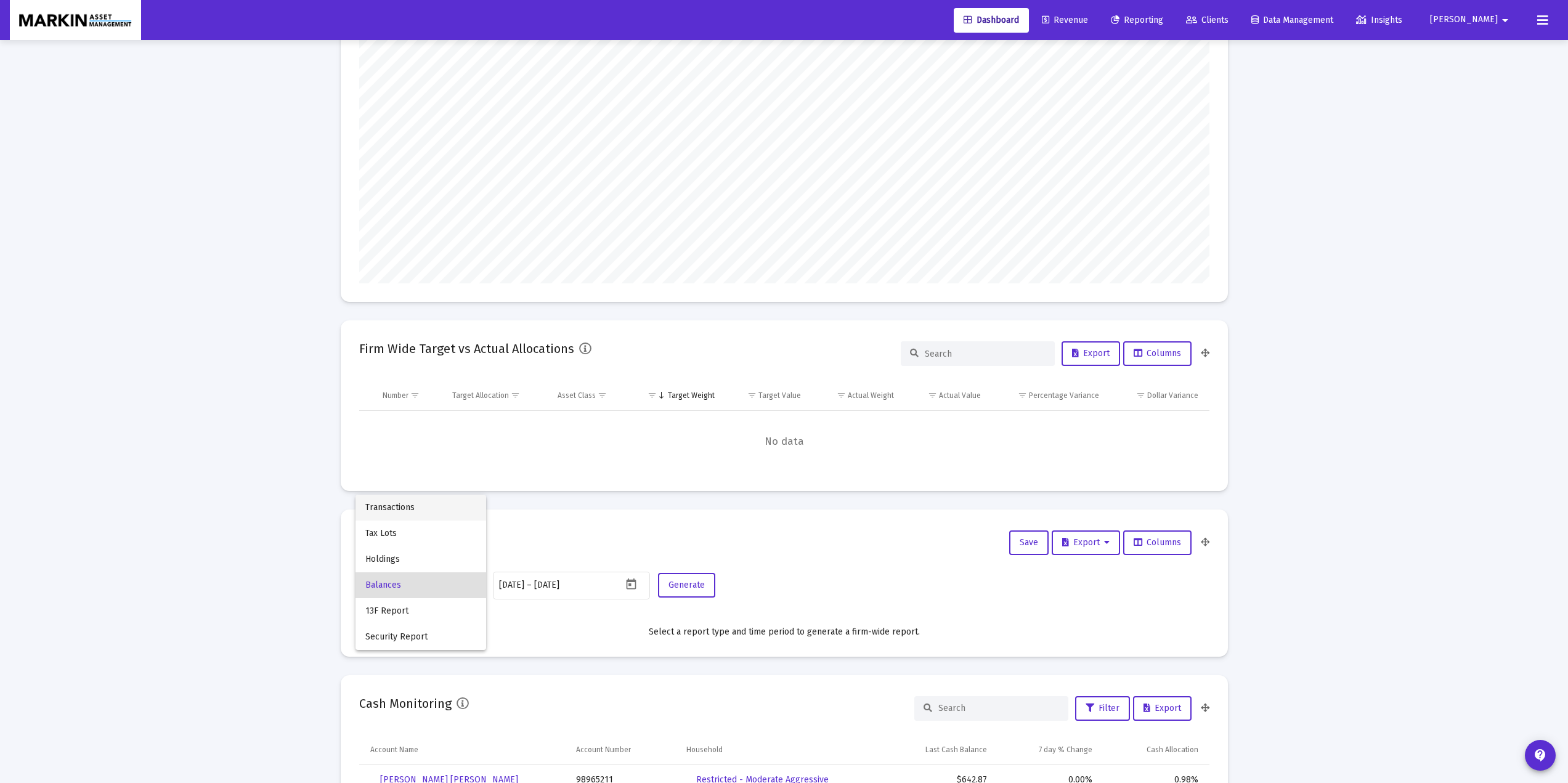
click at [415, 507] on span "Transactions" at bounding box center [420, 507] width 111 height 26
click at [629, 590] on icon "Open calendar" at bounding box center [631, 584] width 13 height 13
click at [630, 378] on button "Previous month" at bounding box center [628, 377] width 25 height 25
click at [630, 376] on button "Previous month" at bounding box center [628, 377] width 25 height 25
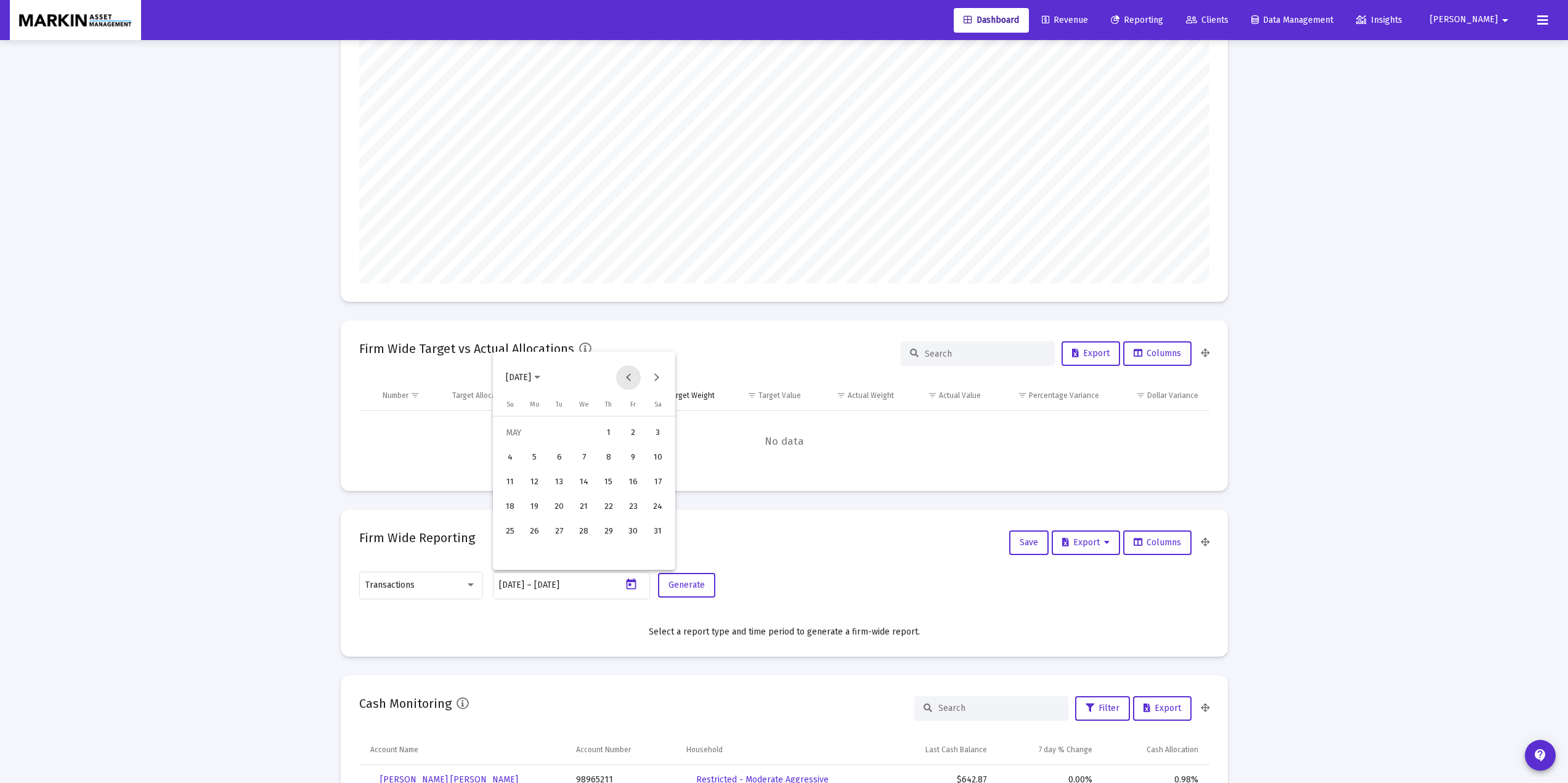
click at [630, 376] on button "Previous month" at bounding box center [628, 377] width 25 height 25
click at [635, 378] on button "Previous month" at bounding box center [628, 377] width 25 height 25
click at [632, 378] on button "Previous month" at bounding box center [628, 377] width 25 height 25
click at [610, 531] on div "30" at bounding box center [608, 532] width 22 height 22
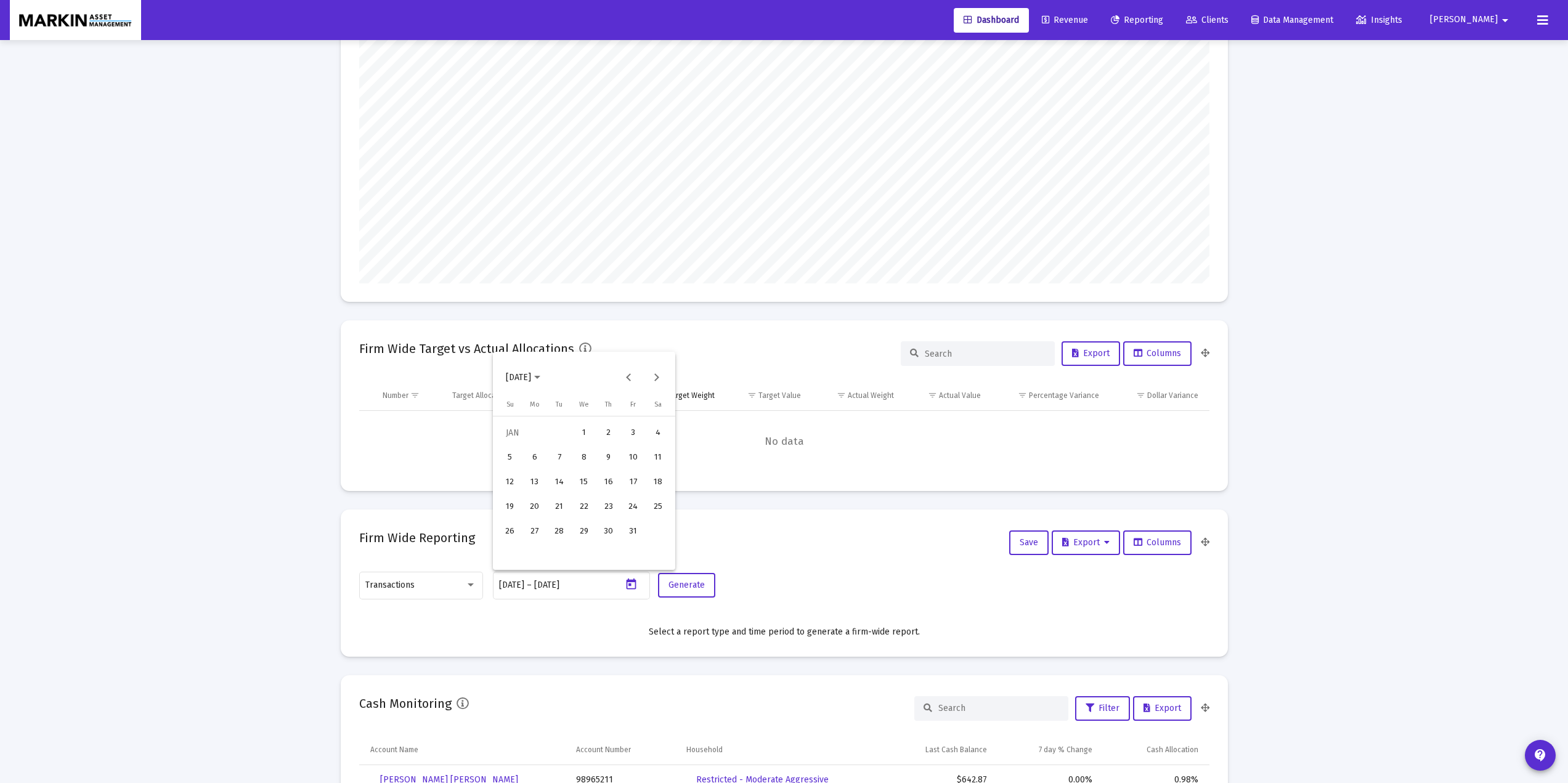
type input "[DATE]"
click at [610, 531] on div "30" at bounding box center [608, 532] width 22 height 22
type input "[DATE]"
click at [691, 584] on span "Generate" at bounding box center [687, 585] width 36 height 11
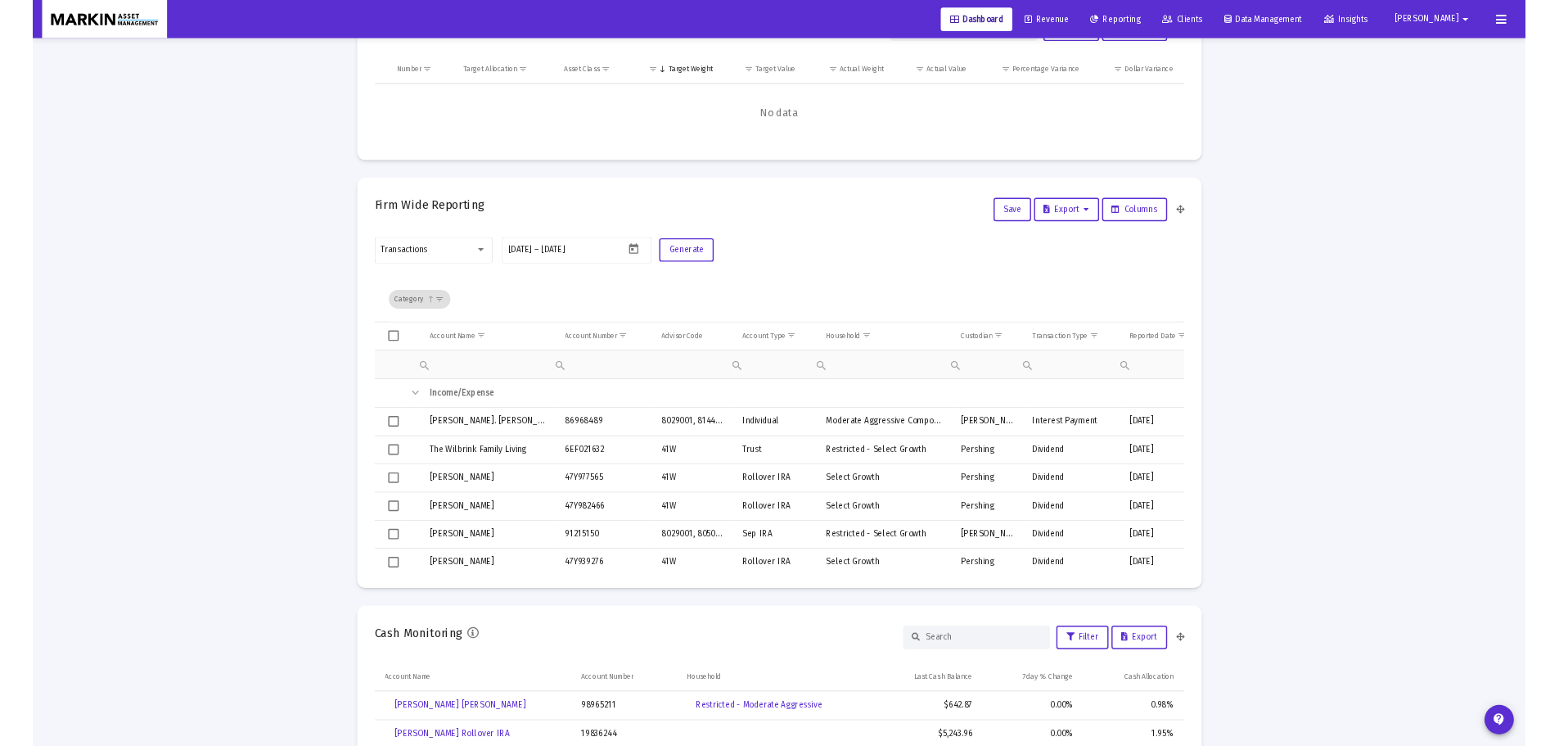
scroll to position [546, 0]
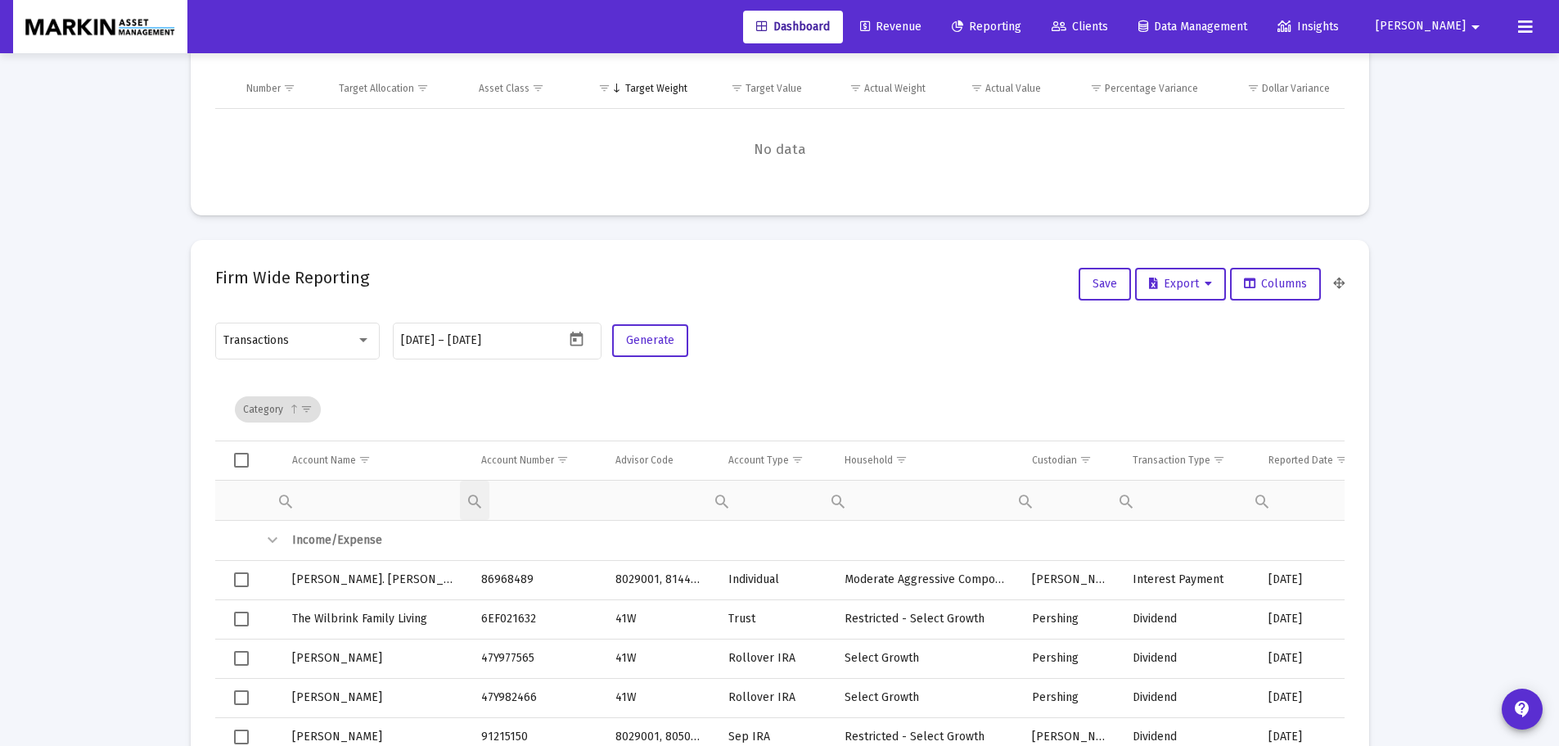
click at [481, 500] on div "Filter cell" at bounding box center [474, 499] width 29 height 39
drag, startPoint x: 468, startPoint y: 507, endPoint x: 491, endPoint y: 529, distance: 32.4
click at [469, 505] on div "Contains Does not contain Starts with Ends with Equals Does not equal Reset" at bounding box center [474, 499] width 29 height 39
click at [516, 537] on span "Contains" at bounding box center [532, 539] width 51 height 15
paste input "47405649"
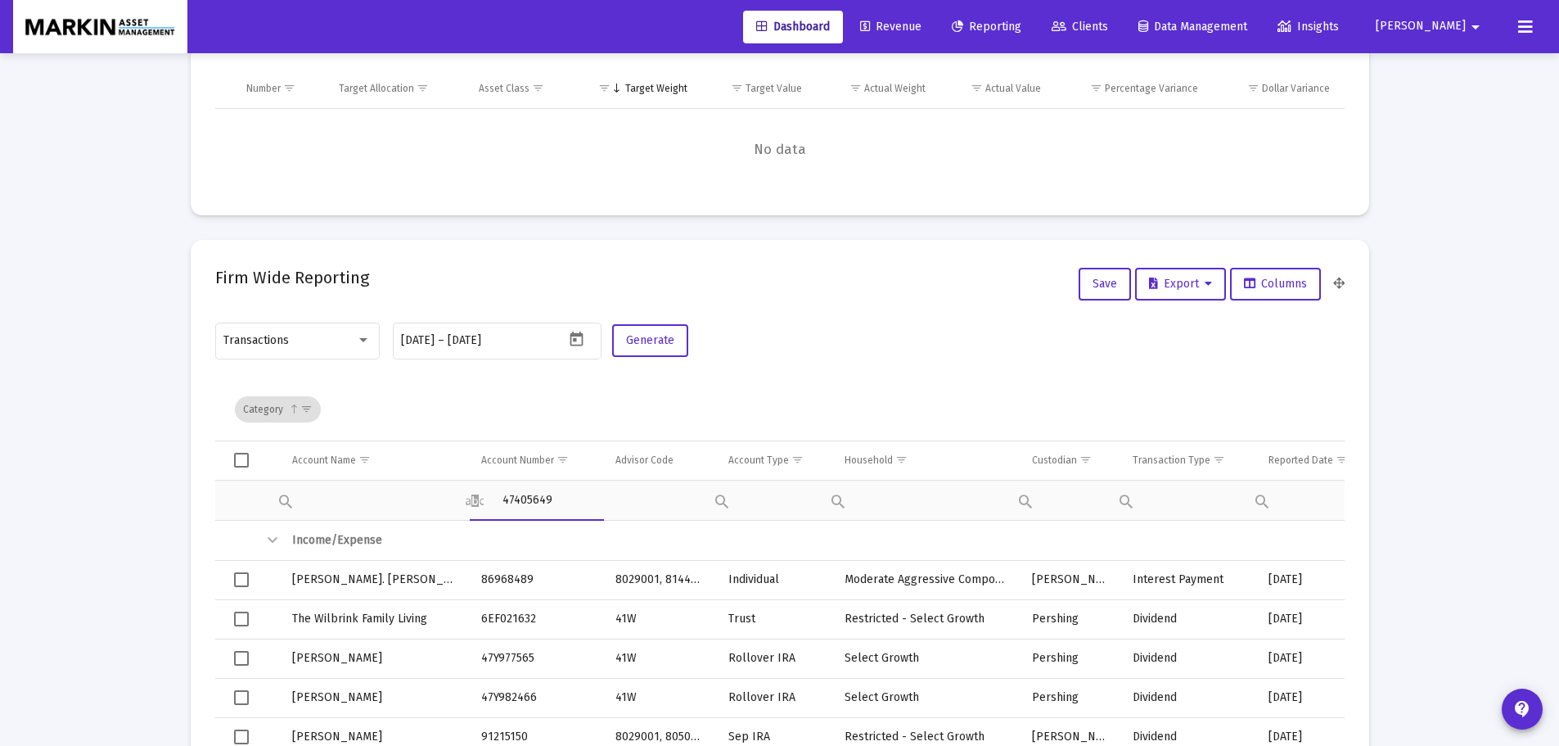
type input "47405649"
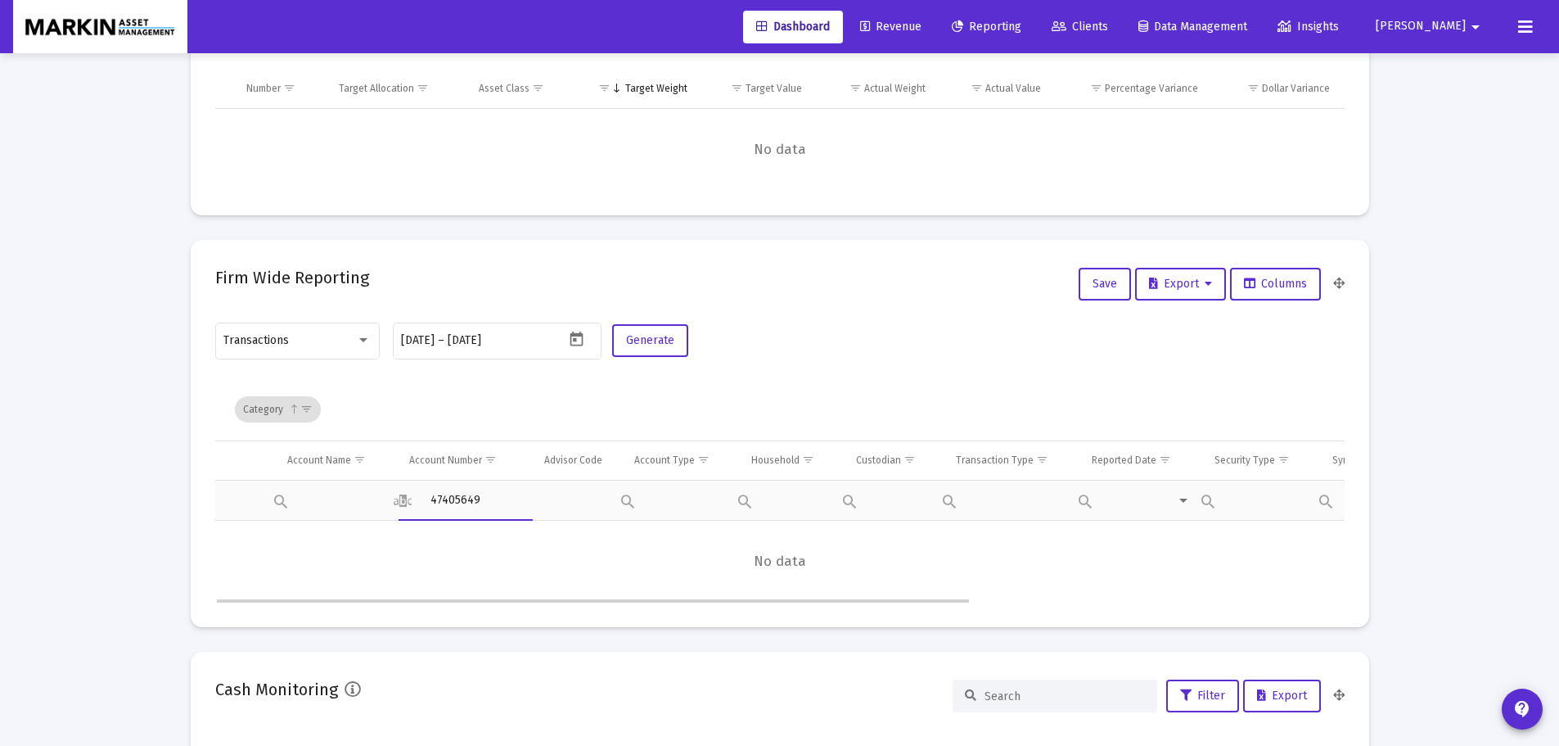
type input "47405649"
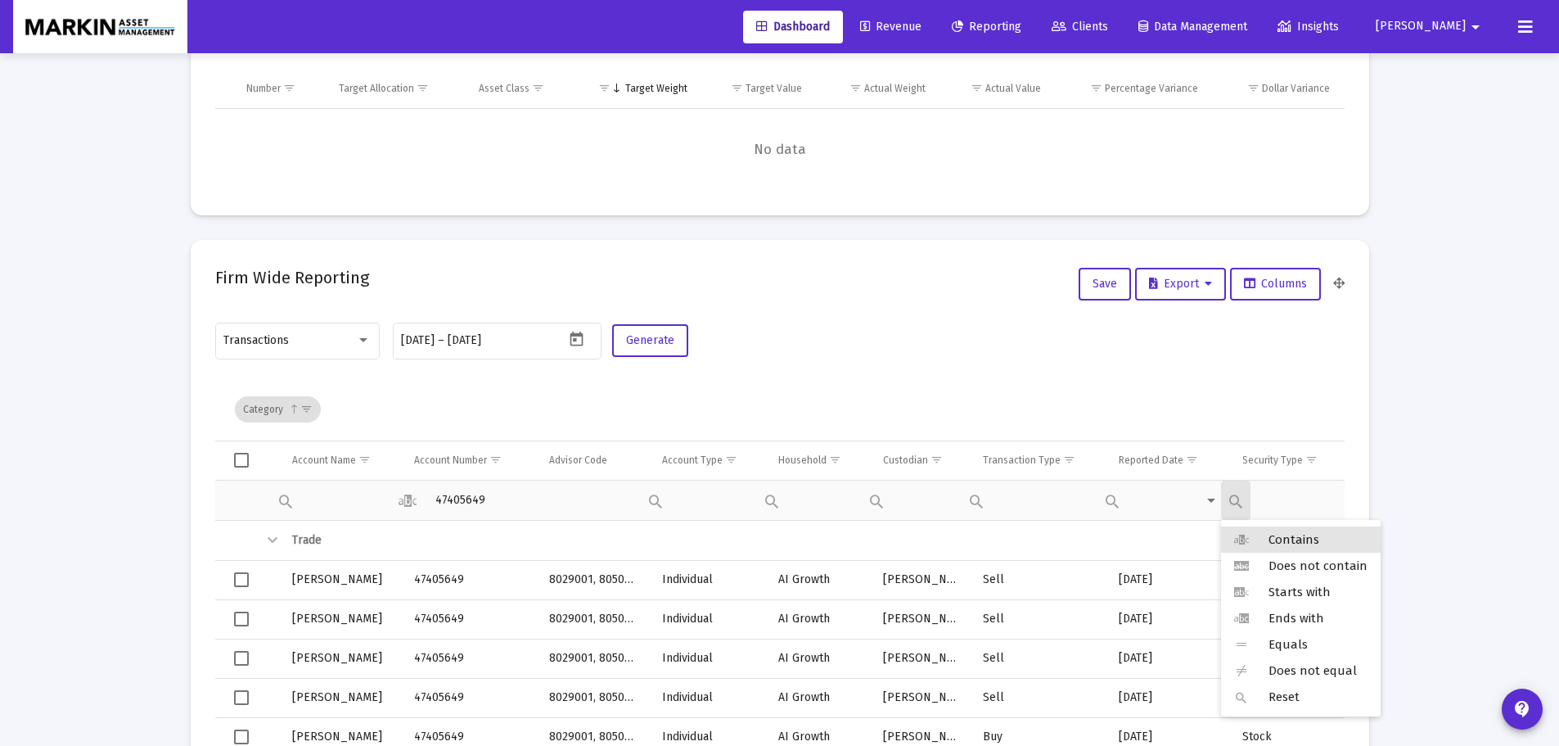
click at [1241, 507] on div "Filter cell" at bounding box center [1235, 499] width 29 height 39
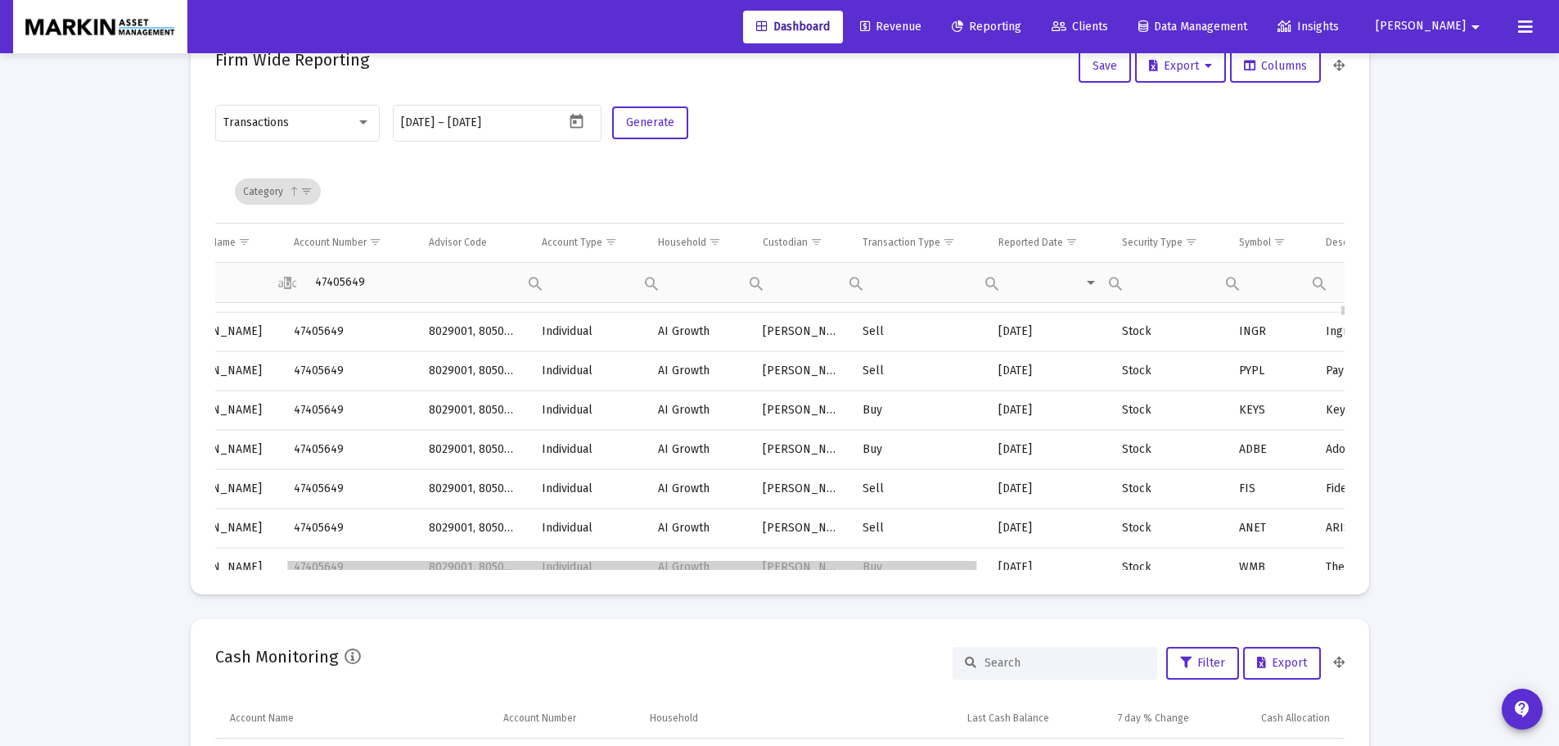
scroll to position [0, 146]
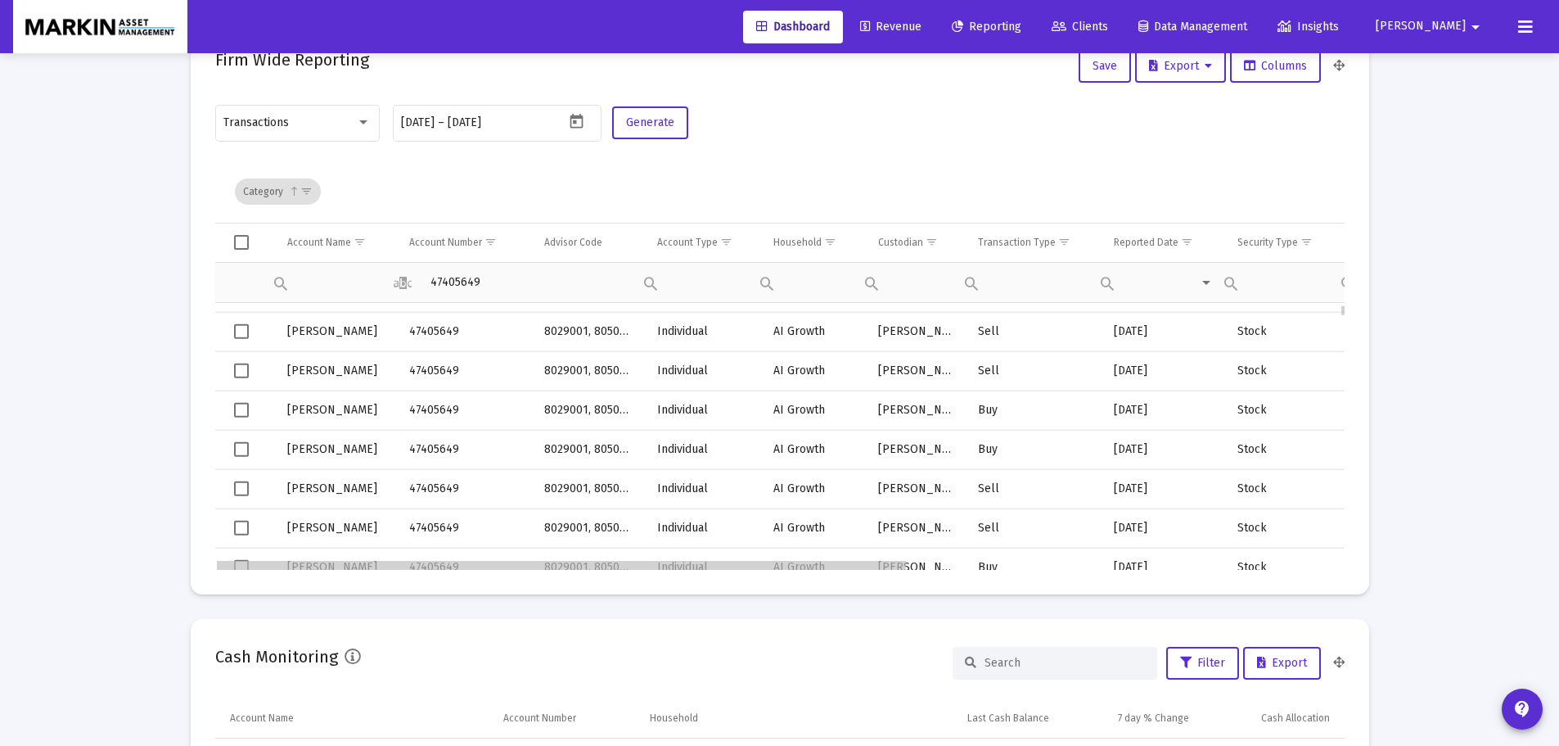
drag, startPoint x: 611, startPoint y: 569, endPoint x: 529, endPoint y: 571, distance: 82.7
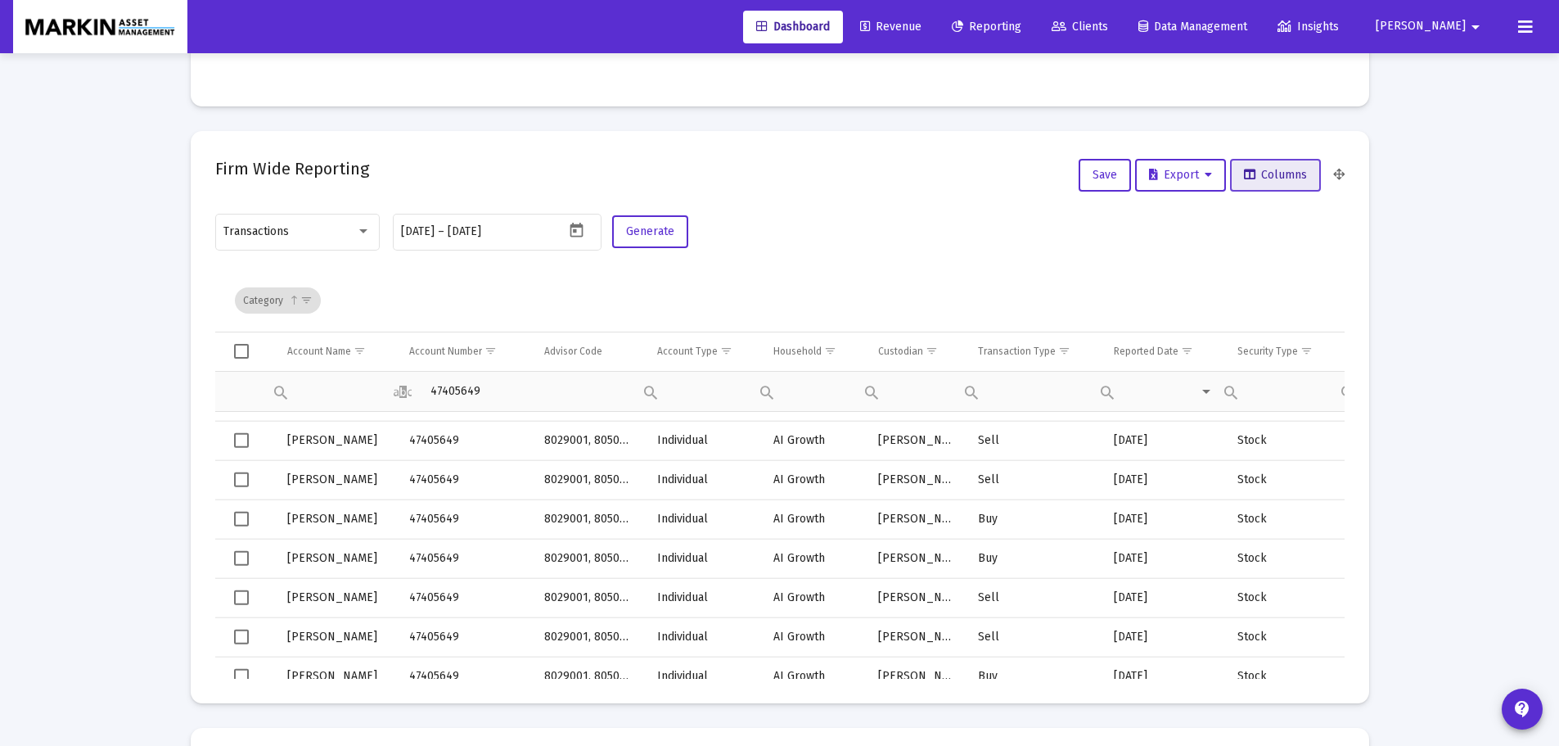
click at [1271, 182] on button "Columns" at bounding box center [1275, 175] width 91 height 33
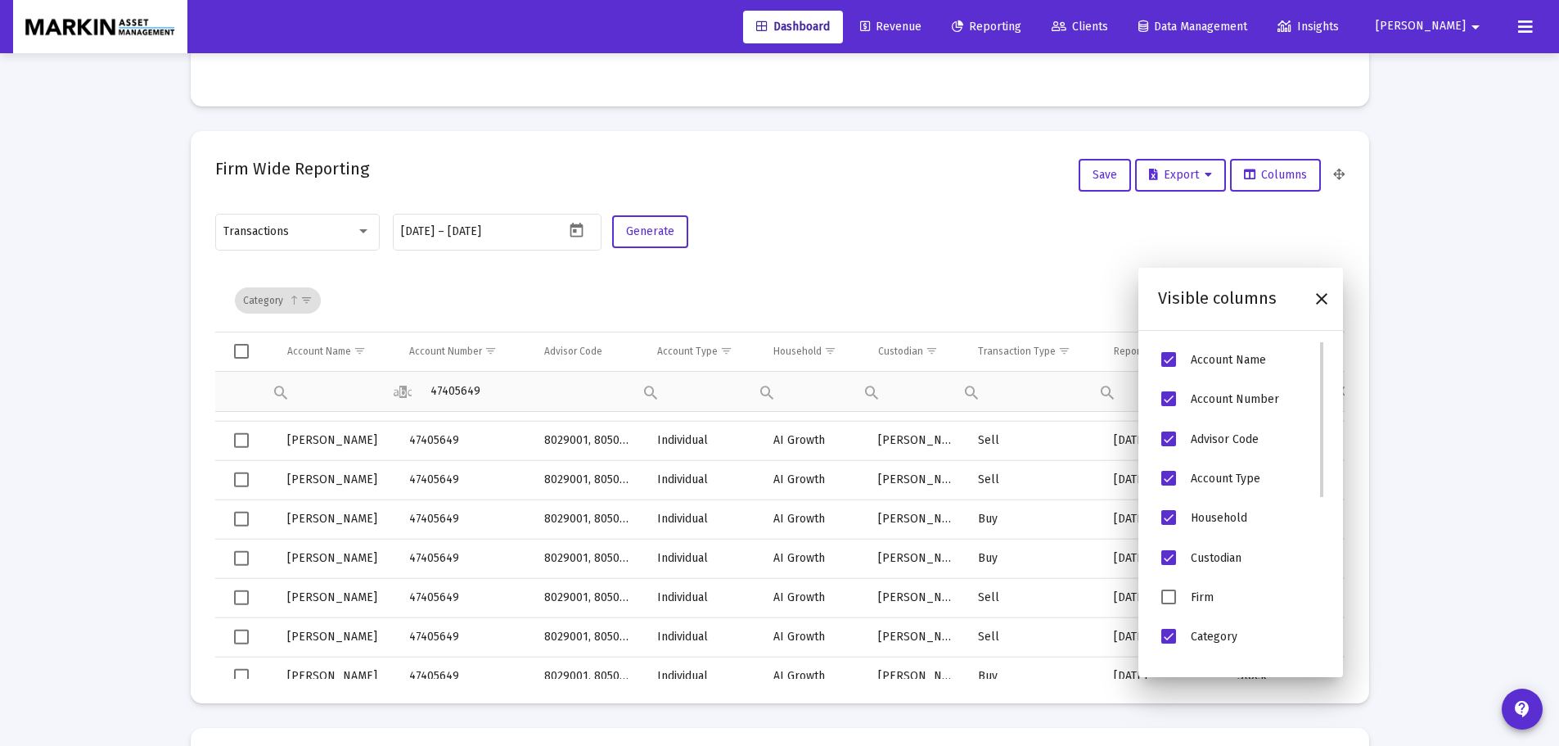
click at [1169, 438] on span "Advisor Code" at bounding box center [1168, 438] width 15 height 15
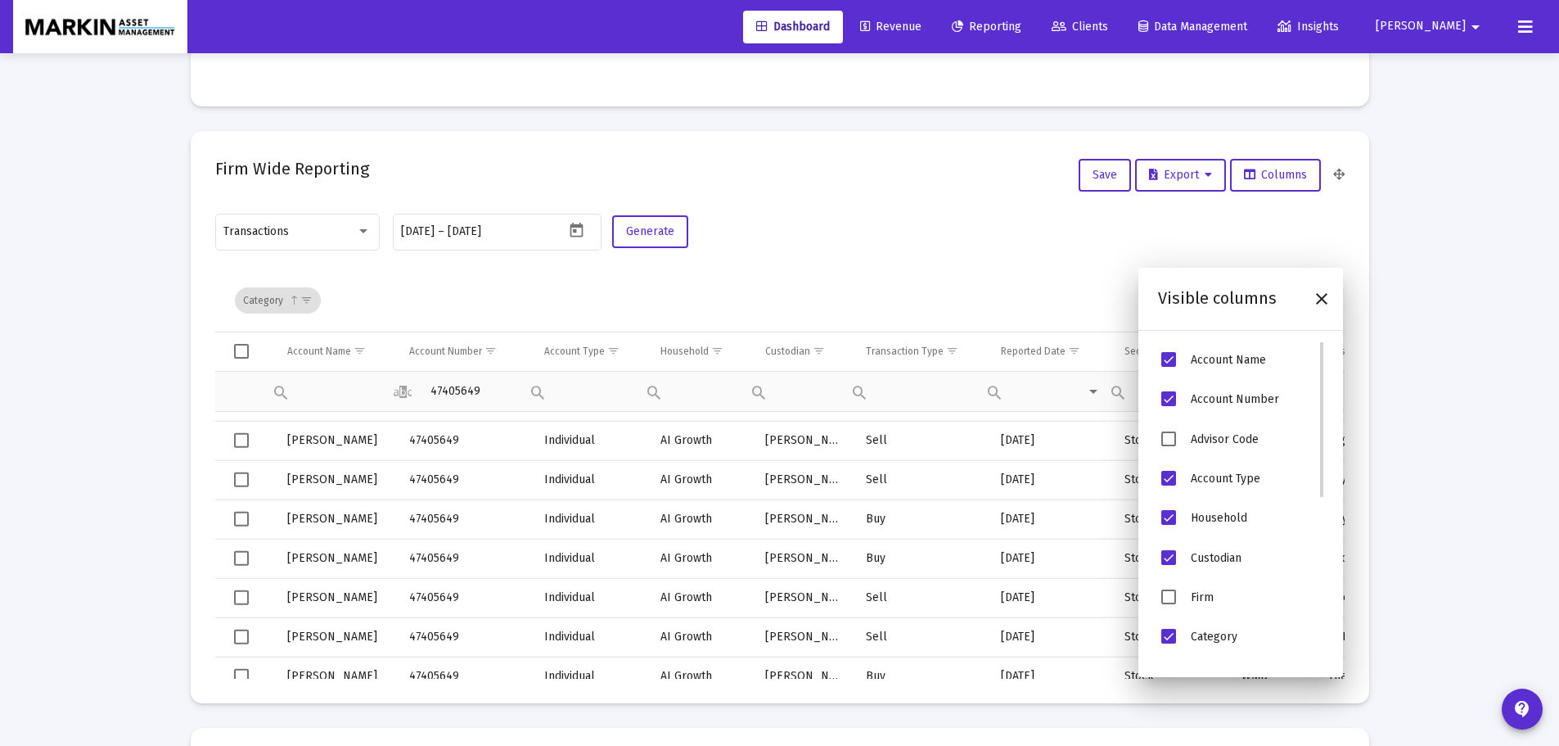
click at [1173, 461] on div "Account Type" at bounding box center [1240, 478] width 165 height 39
click at [1162, 483] on span "Account Type" at bounding box center [1168, 478] width 15 height 15
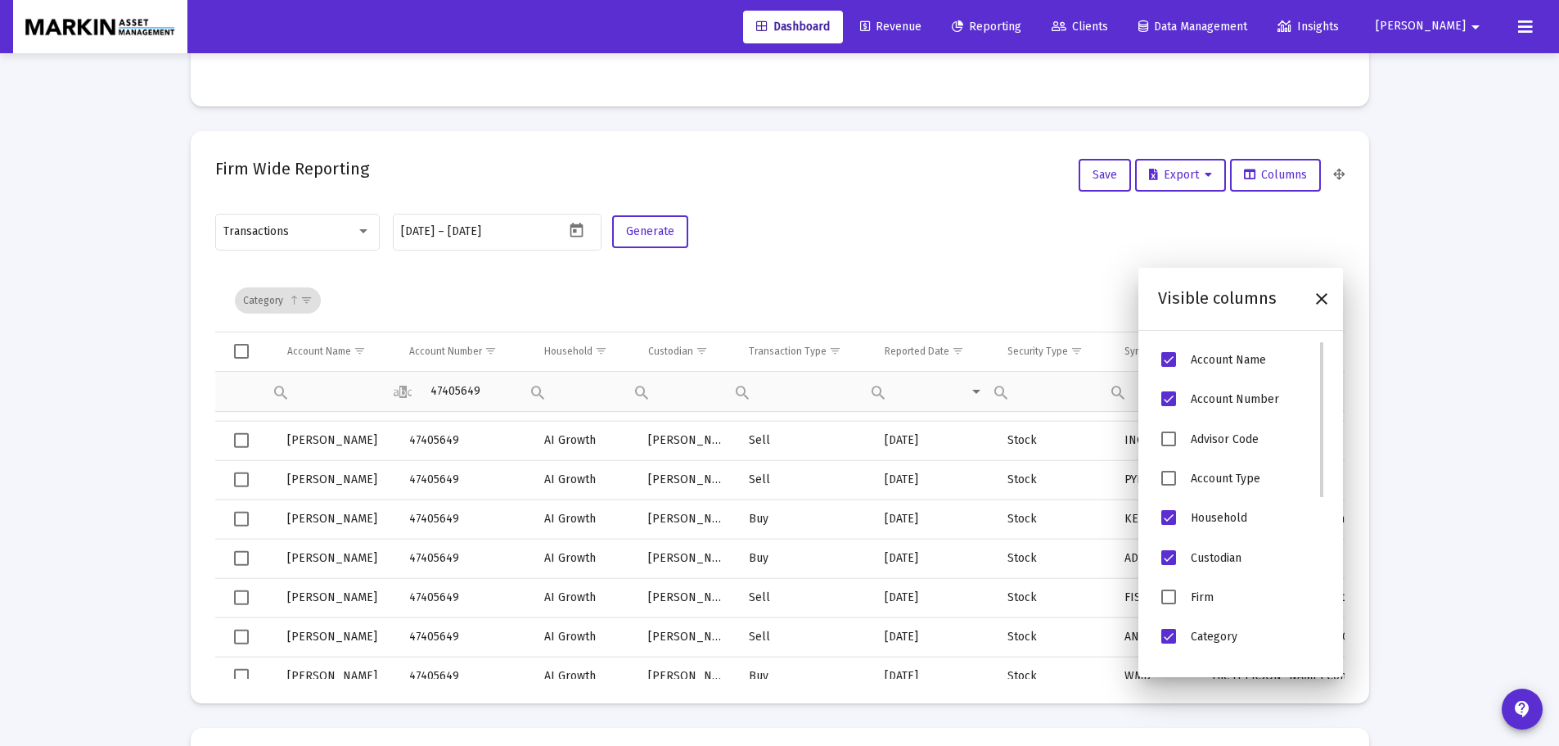
click at [1173, 517] on span "Household" at bounding box center [1168, 517] width 15 height 15
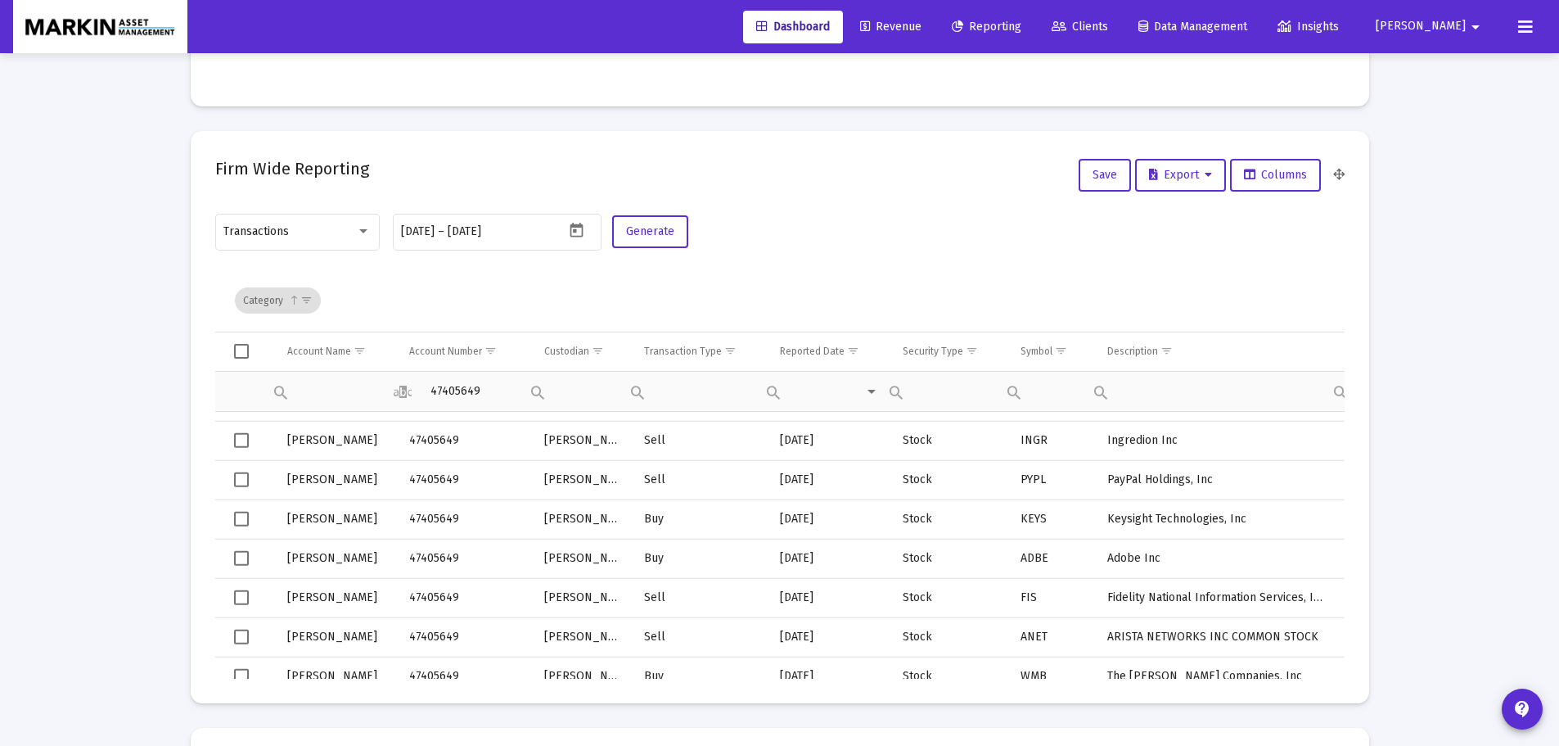
click at [949, 685] on mat-card "Firm Wide Reporting Save Export Columns Transactions 2025-01-30 2025-01-30 – 20…" at bounding box center [780, 417] width 1178 height 572
click at [1017, 394] on div "Contains Does not contain Starts with Ends with Equals Does not equal Reset" at bounding box center [1013, 391] width 29 height 39
click at [1043, 438] on div "Contains" at bounding box center [1079, 430] width 160 height 26
type input "ASML"
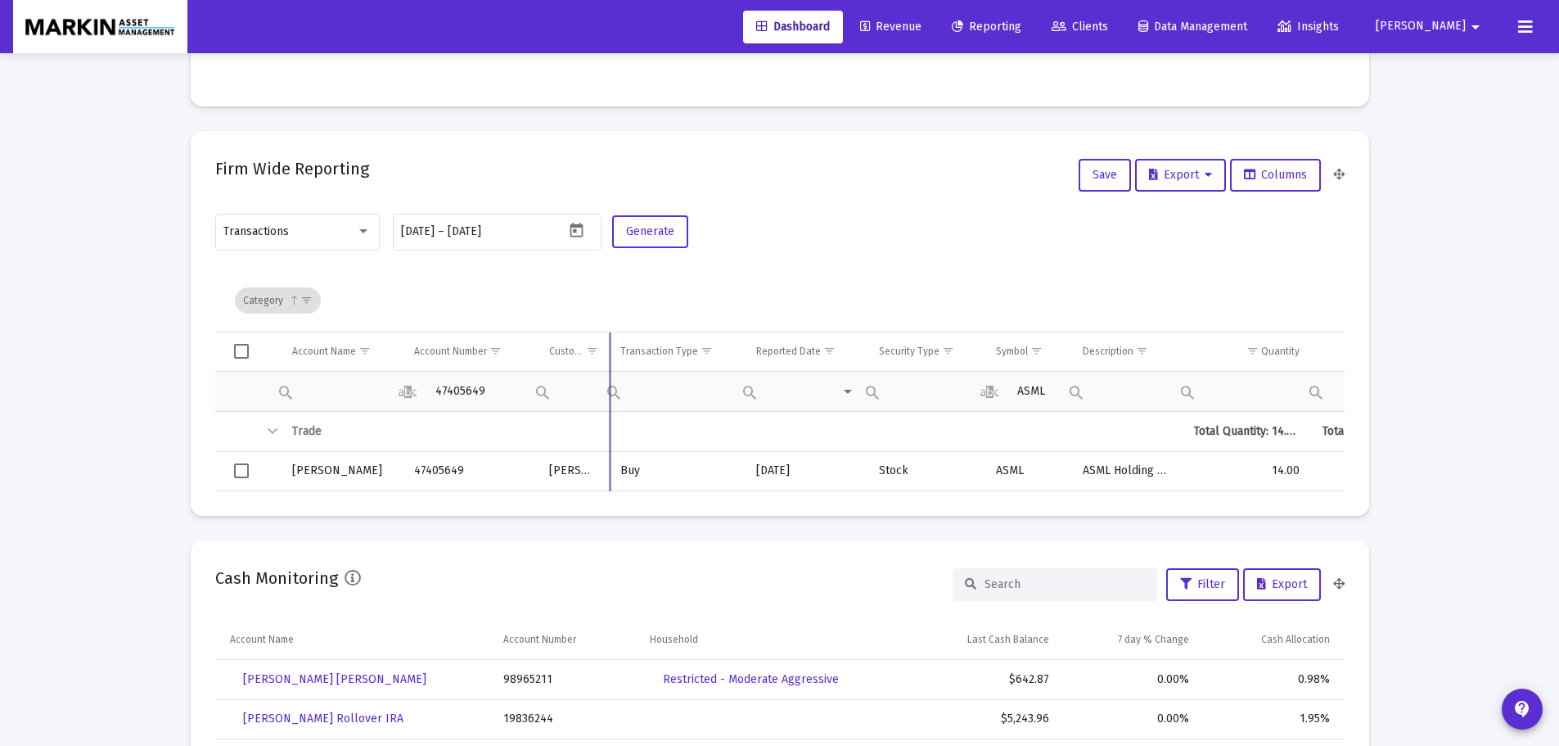
drag, startPoint x: 636, startPoint y: 350, endPoint x: 607, endPoint y: 354, distance: 28.8
click at [607, 354] on div "Category Account Name Account Number Custodian Transaction Type Reported Date S…" at bounding box center [779, 380] width 1129 height 222
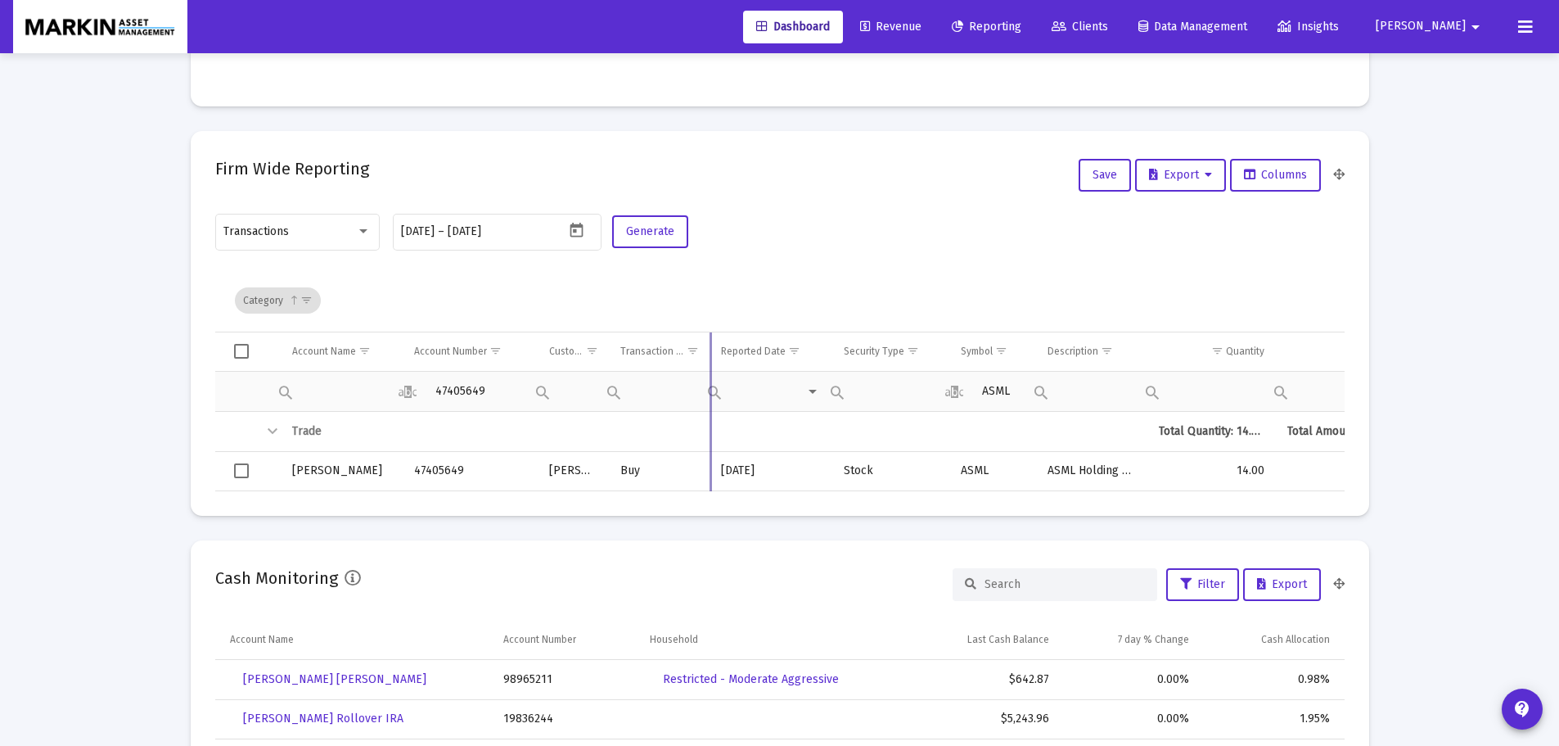
drag, startPoint x: 743, startPoint y: 352, endPoint x: 709, endPoint y: 363, distance: 36.0
click at [709, 363] on div "Category Account Name Account Number Custodian Transaction Type Reported Date S…" at bounding box center [779, 380] width 1129 height 222
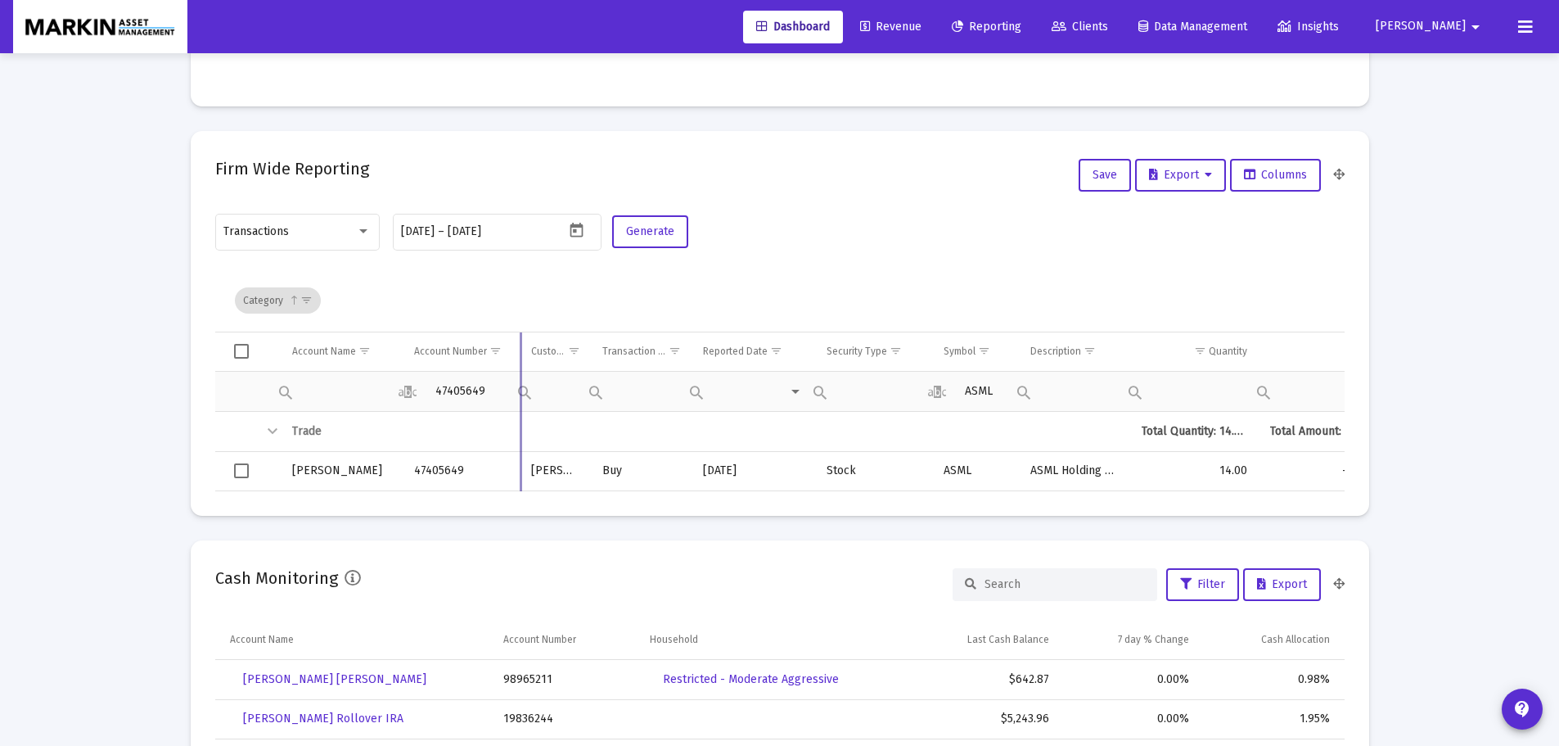
drag, startPoint x: 538, startPoint y: 351, endPoint x: 517, endPoint y: 355, distance: 21.7
click at [517, 355] on div "Category Account Name Account Number Custodian Transaction Type Reported Date S…" at bounding box center [779, 380] width 1129 height 222
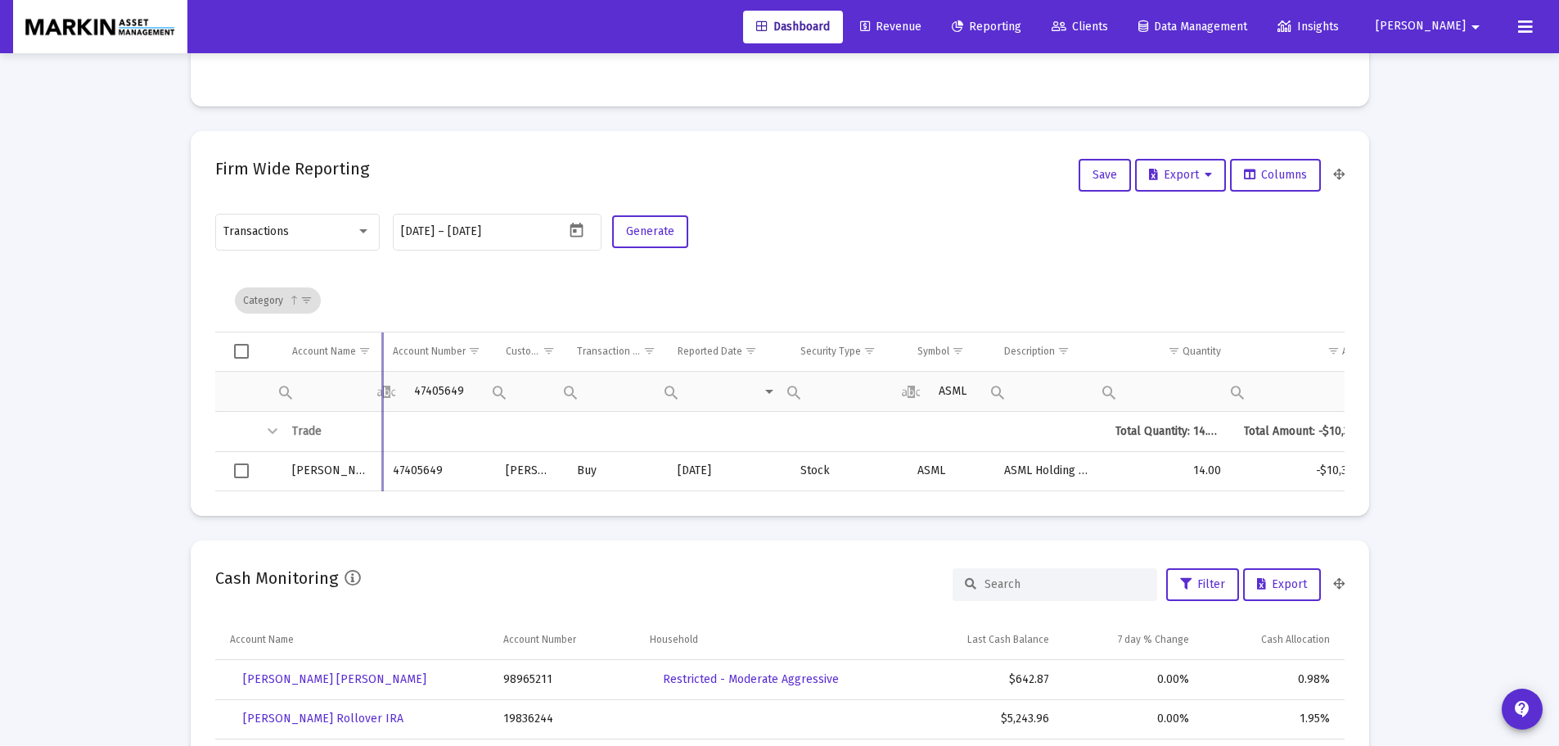
drag, startPoint x: 401, startPoint y: 353, endPoint x: 380, endPoint y: 363, distance: 23.4
click at [380, 363] on div "Category Account Name Account Number Custodian Transaction Type Reported Date S…" at bounding box center [779, 380] width 1129 height 222
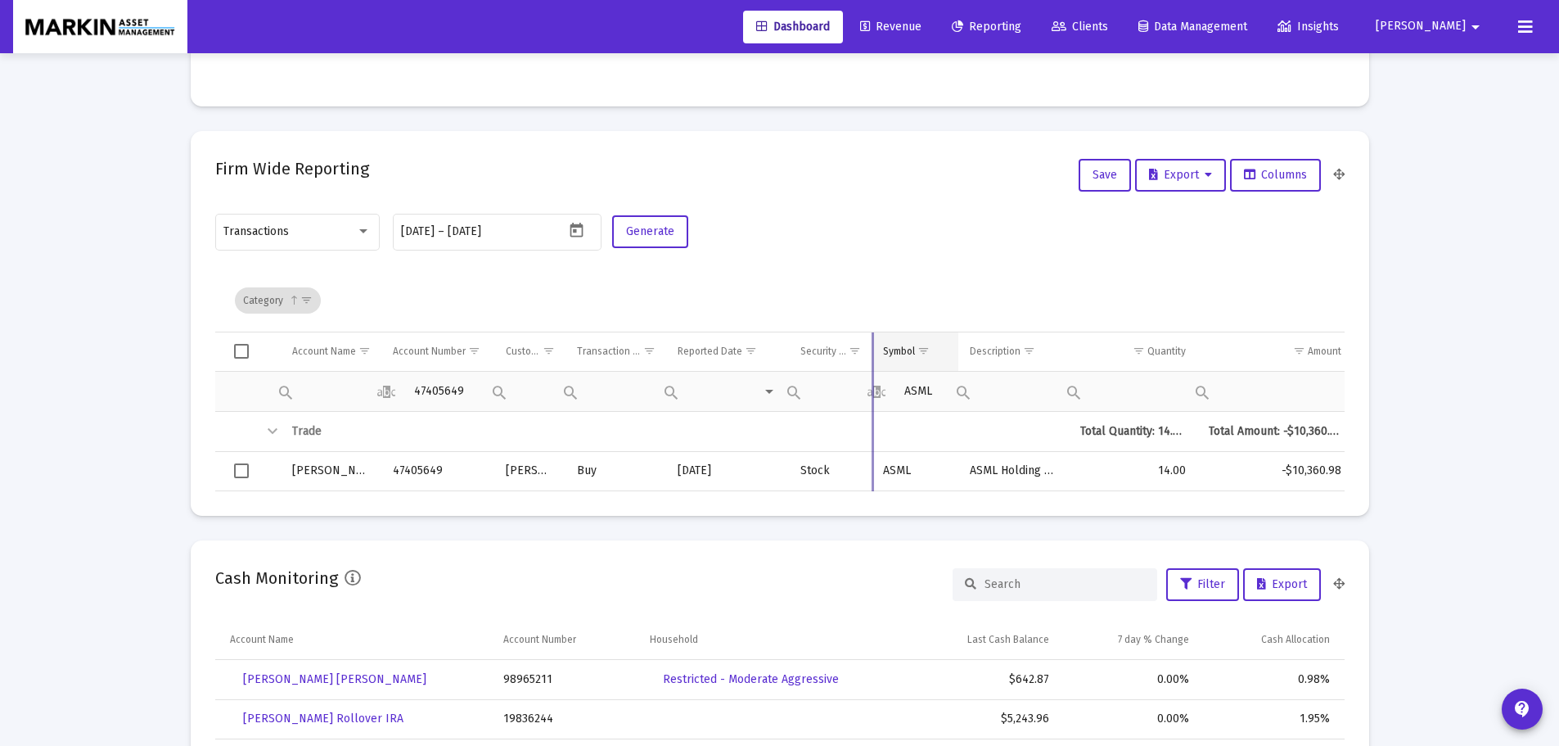
drag, startPoint x: 906, startPoint y: 348, endPoint x: 883, endPoint y: 363, distance: 27.7
click at [881, 363] on div "Category Account Name Account Number Custodian Transaction Type Reported Date S…" at bounding box center [779, 380] width 1129 height 222
click at [1259, 171] on span "Columns" at bounding box center [1275, 175] width 63 height 14
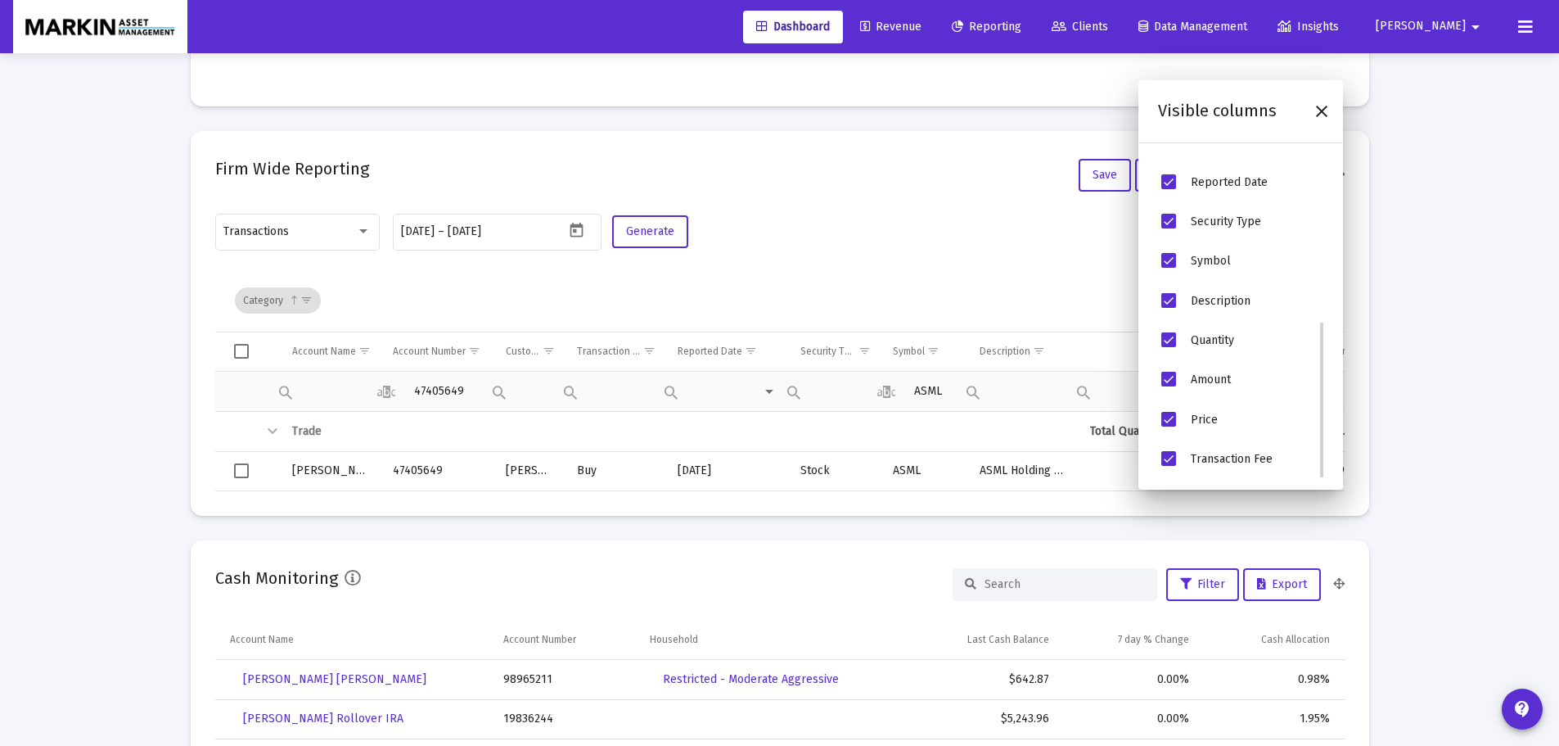
click at [1163, 217] on span "Security Type" at bounding box center [1168, 221] width 15 height 15
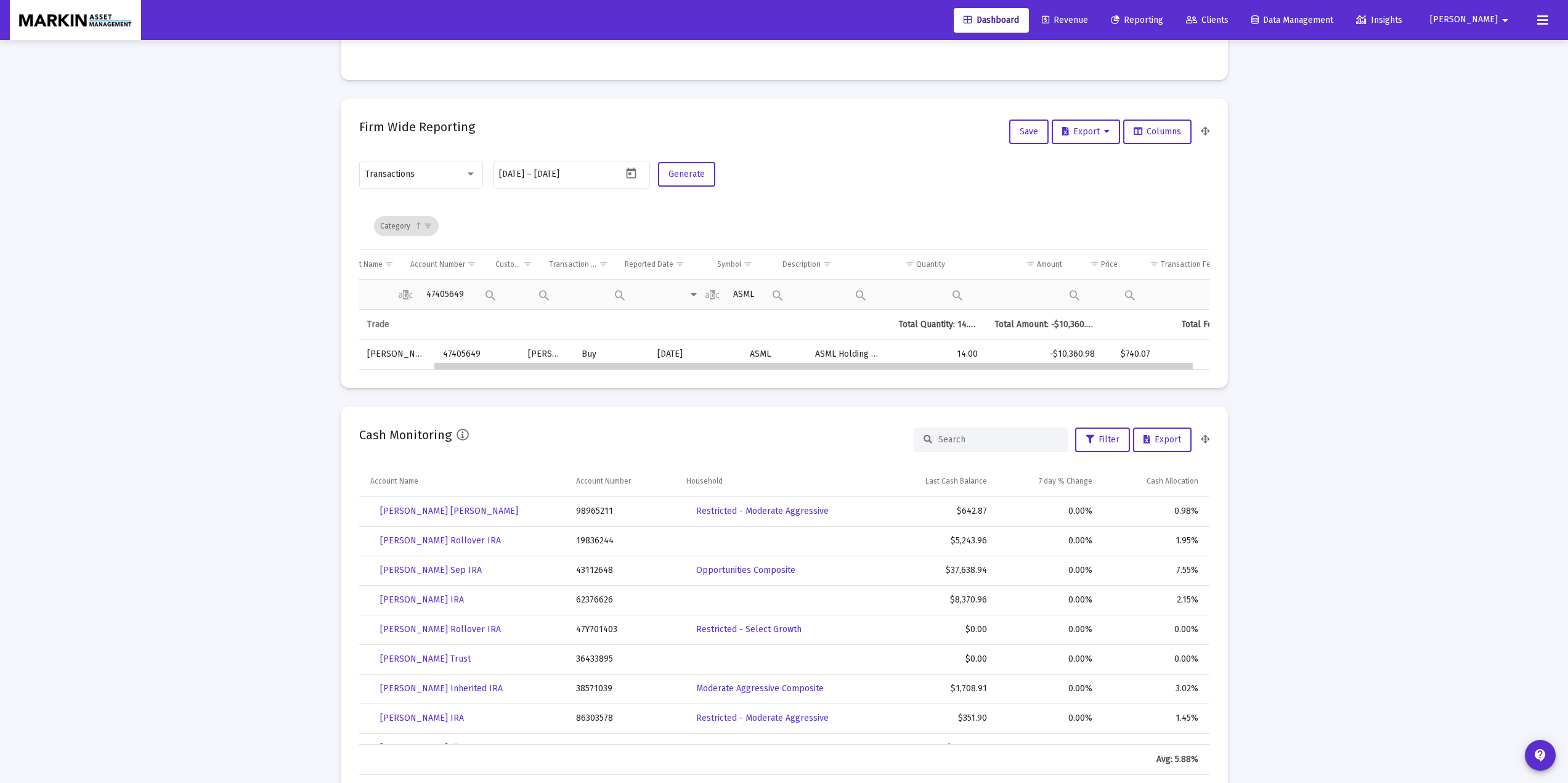
scroll to position [0, 50]
drag, startPoint x: 669, startPoint y: 369, endPoint x: 793, endPoint y: 378, distance: 124.3
drag, startPoint x: 680, startPoint y: 365, endPoint x: 641, endPoint y: 361, distance: 39.2
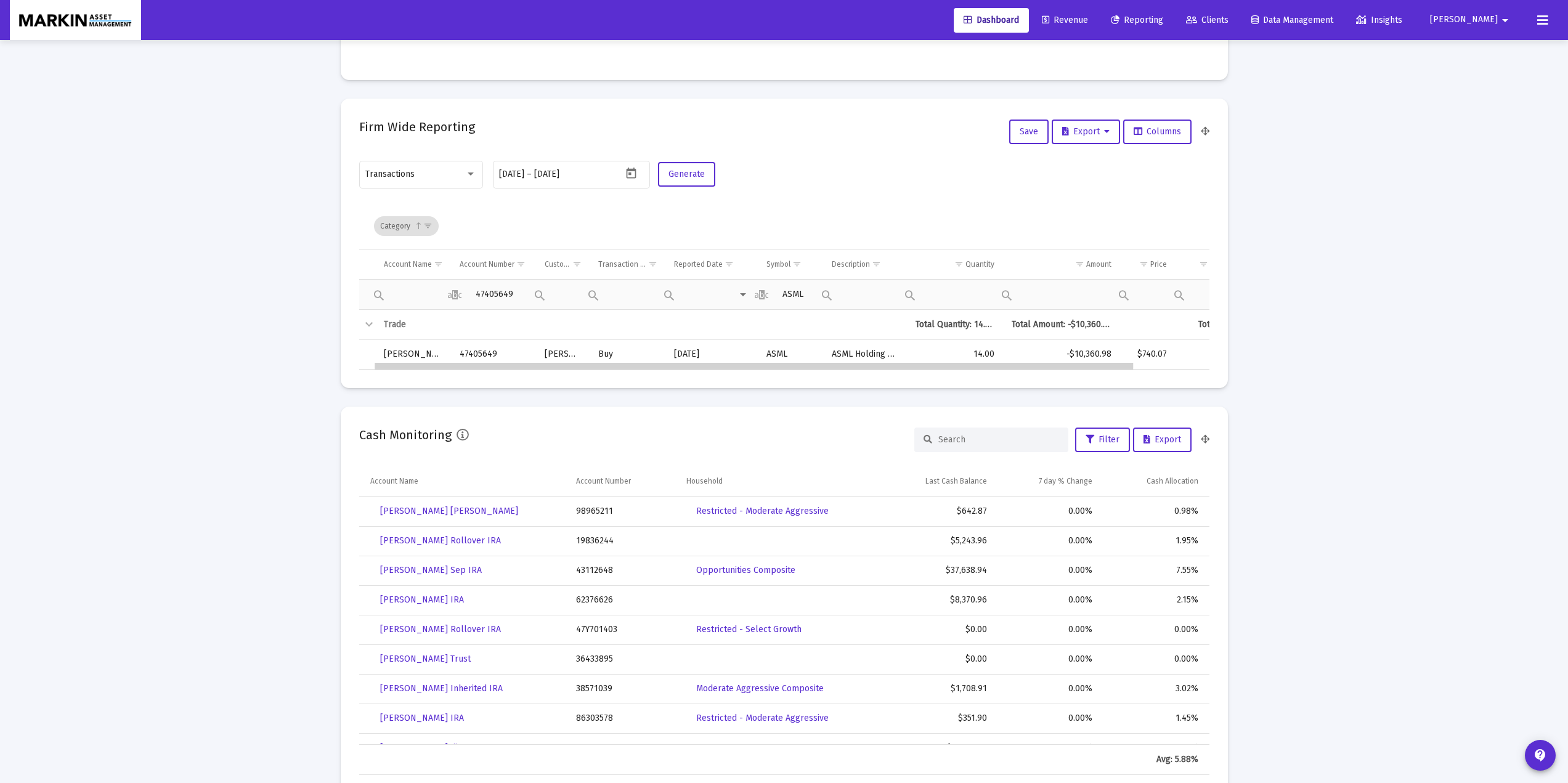
scroll to position [0, 15]
drag, startPoint x: 700, startPoint y: 368, endPoint x: 739, endPoint y: 379, distance: 40.5
